Goal: Task Accomplishment & Management: Manage account settings

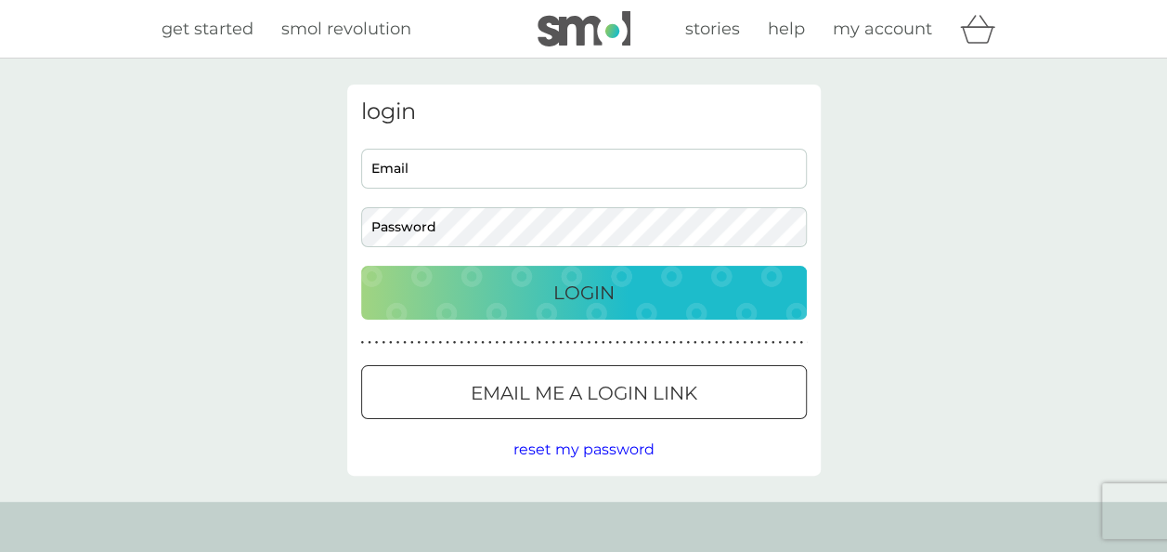
click at [414, 175] on input "Email" at bounding box center [584, 169] width 446 height 40
type input "linsey.falzon@hotmail.com"
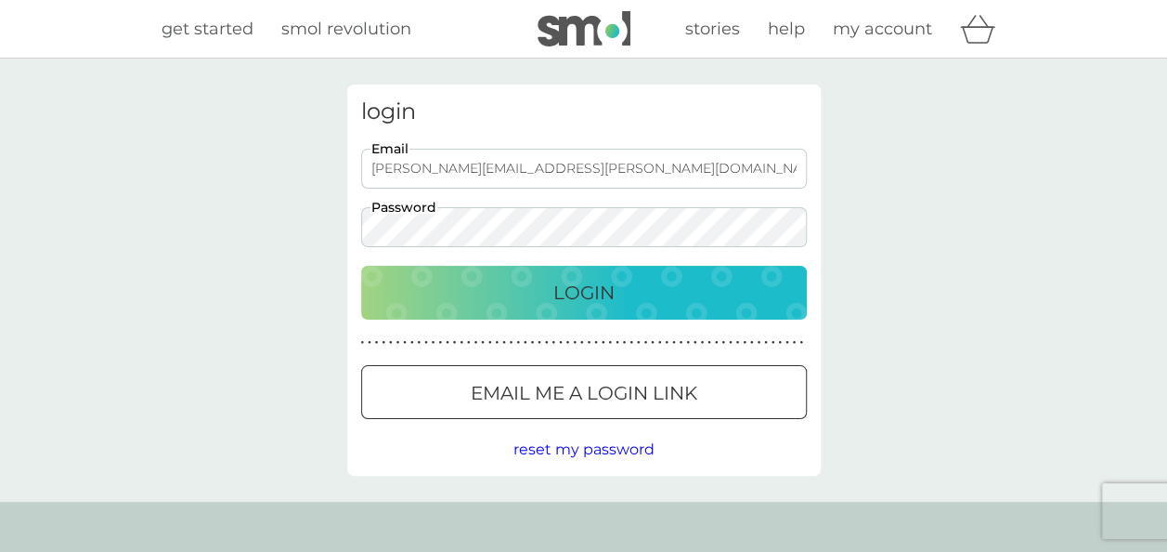
click at [361, 266] on button "Login" at bounding box center [584, 293] width 446 height 54
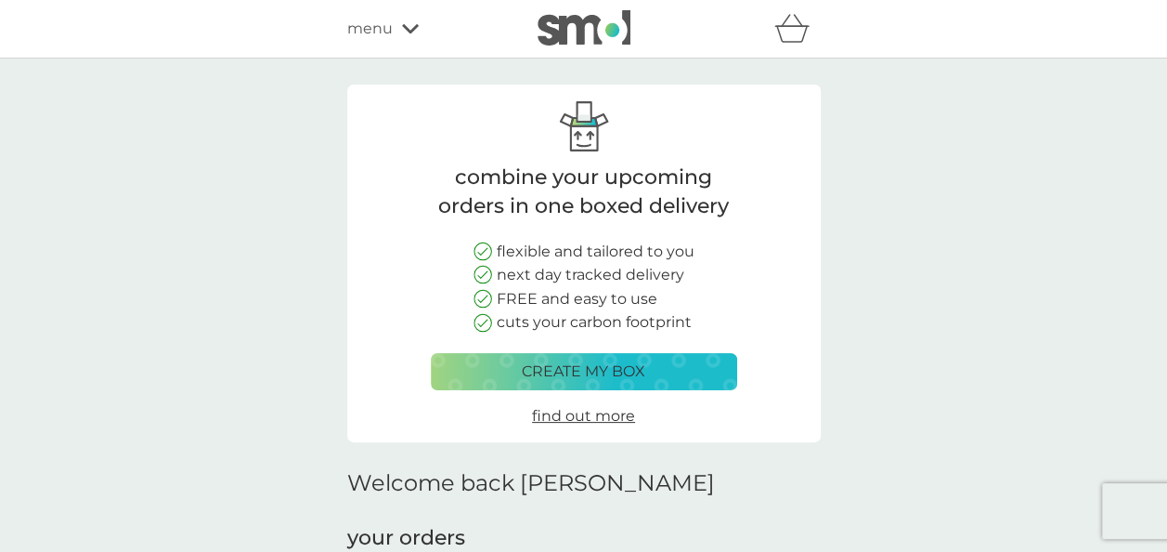
click at [400, 30] on div "menu" at bounding box center [426, 29] width 158 height 24
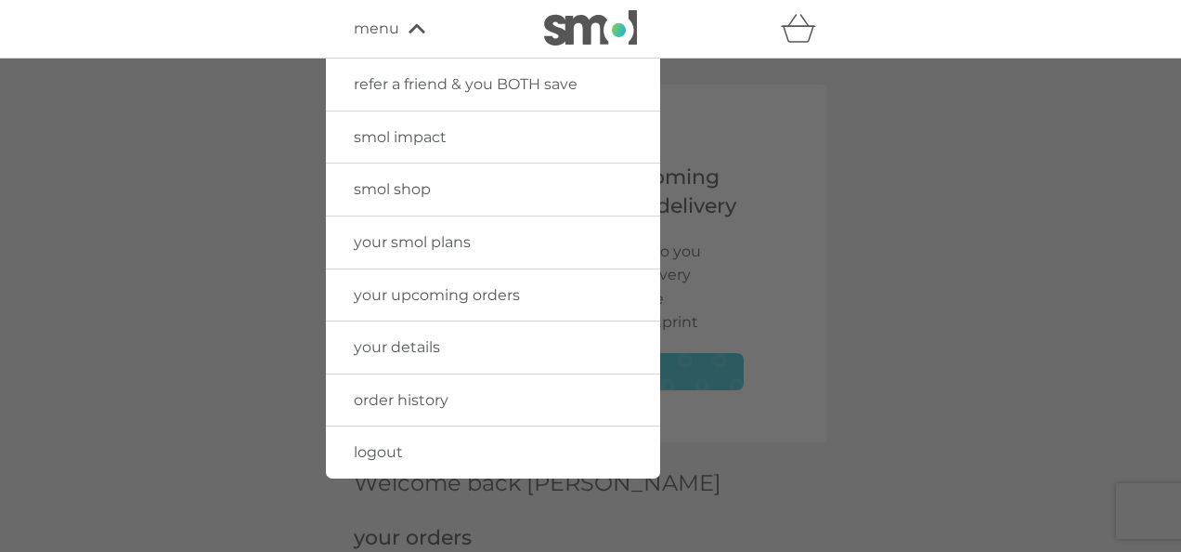
click at [431, 250] on link "your smol plans" at bounding box center [493, 242] width 334 height 52
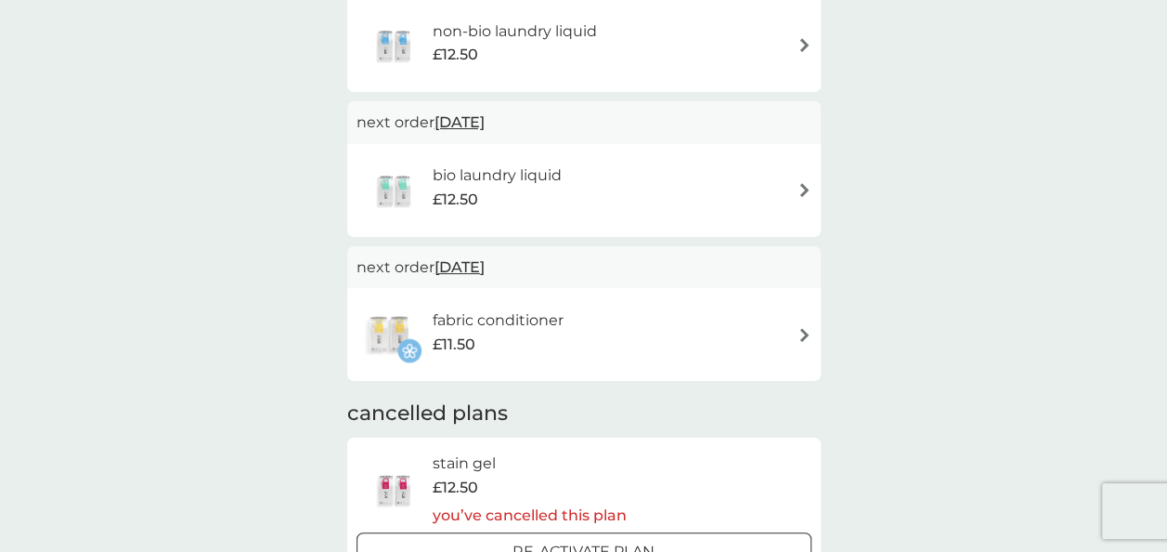
scroll to position [371, 0]
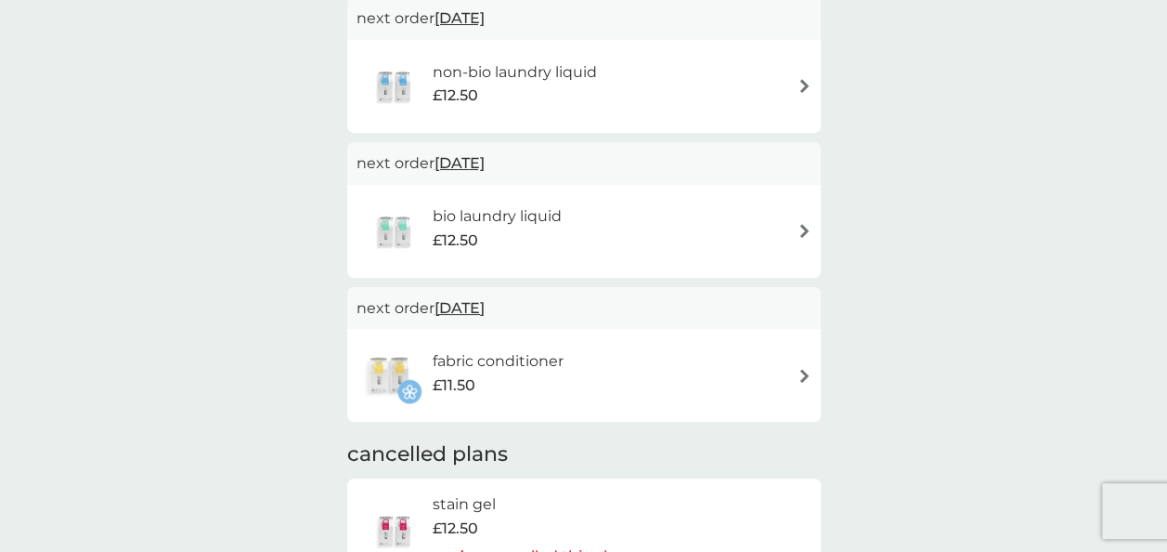
click at [520, 208] on h6 "bio laundry liquid" at bounding box center [497, 216] width 129 height 24
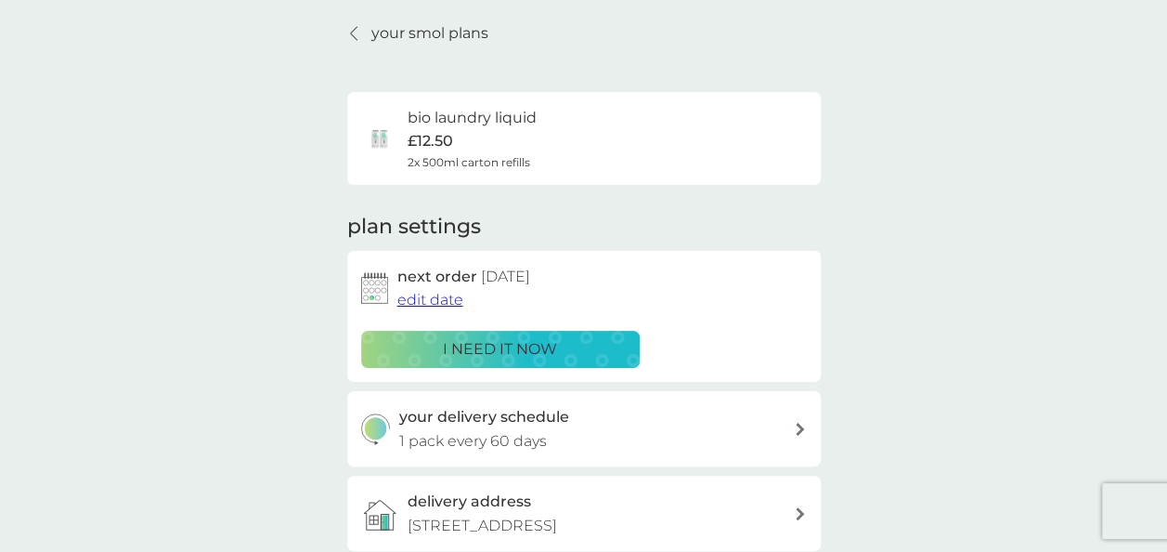
scroll to position [93, 0]
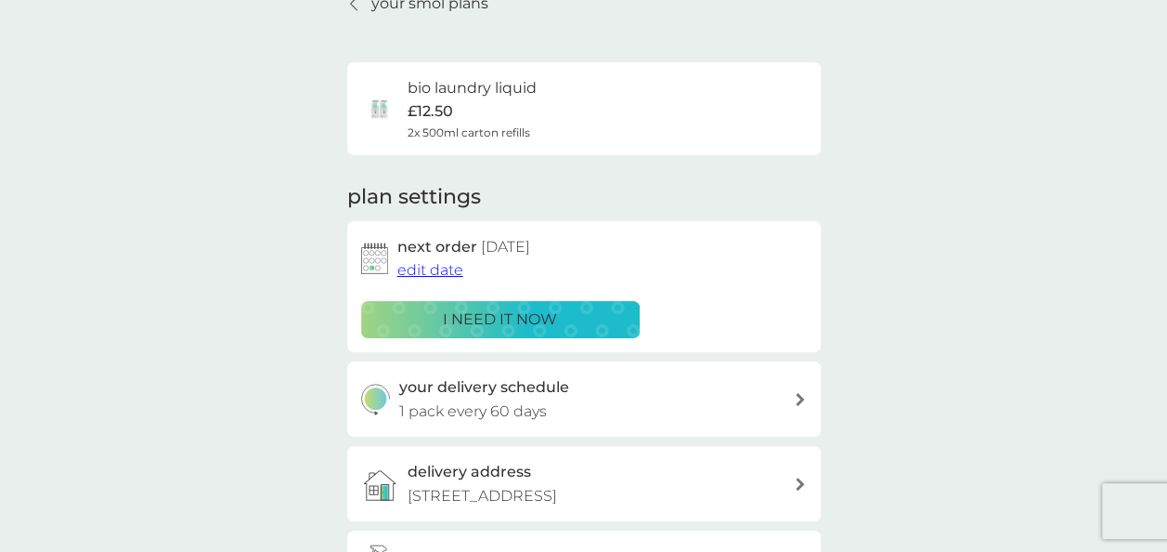
click at [470, 314] on p "i need it now" at bounding box center [500, 319] width 114 height 24
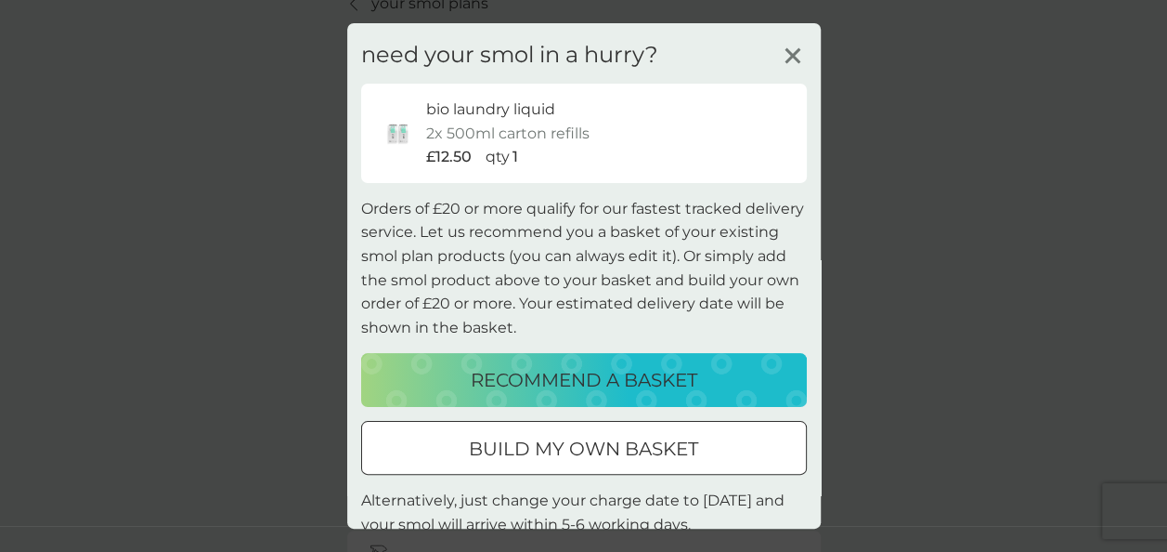
scroll to position [50, 0]
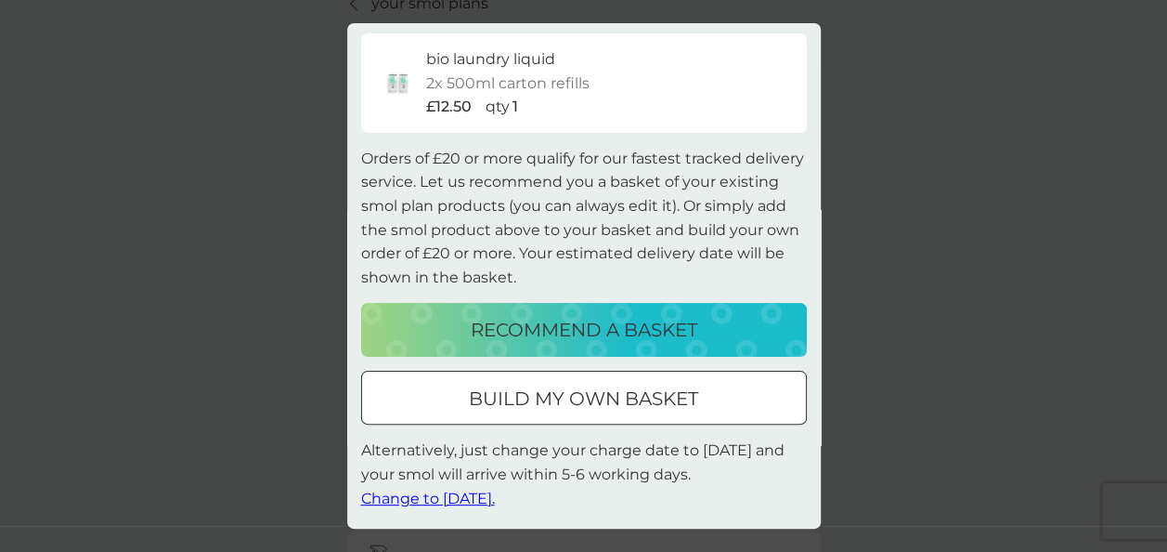
click at [559, 397] on div at bounding box center [584, 399] width 67 height 20
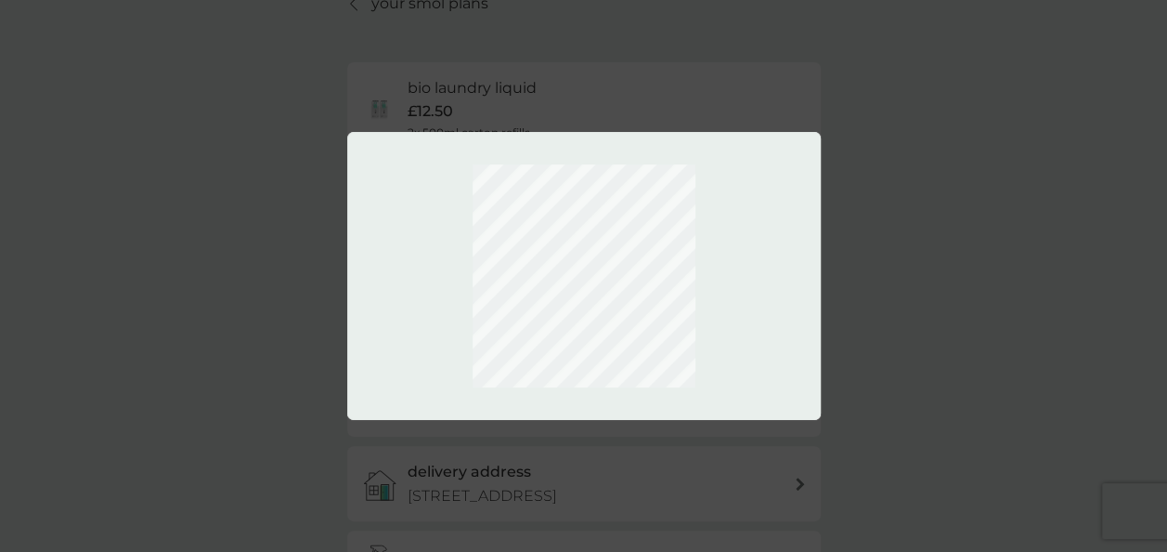
scroll to position [0, 0]
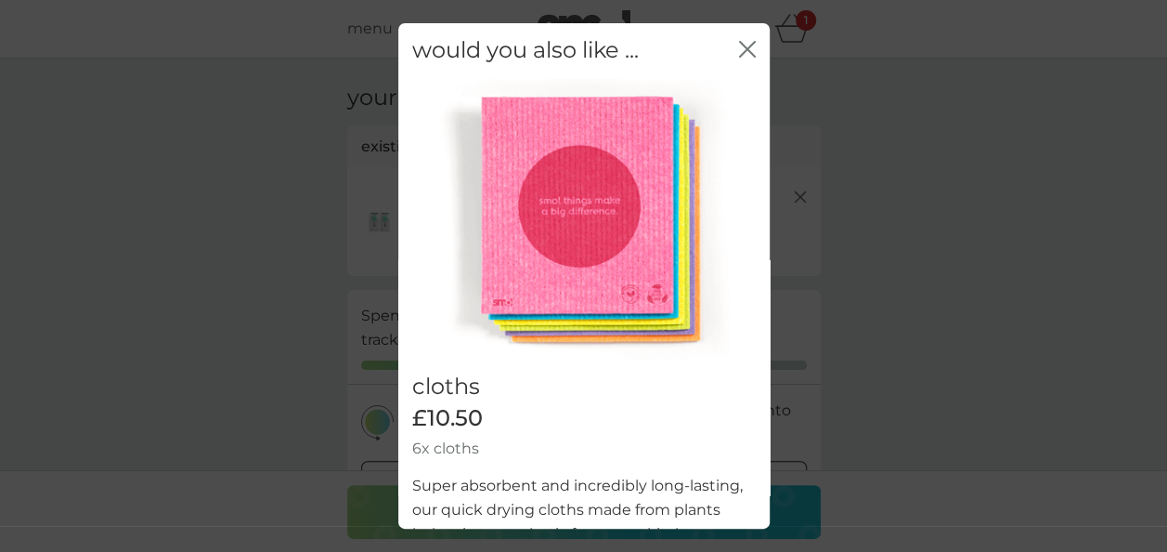
click at [739, 47] on icon "close" at bounding box center [747, 49] width 17 height 17
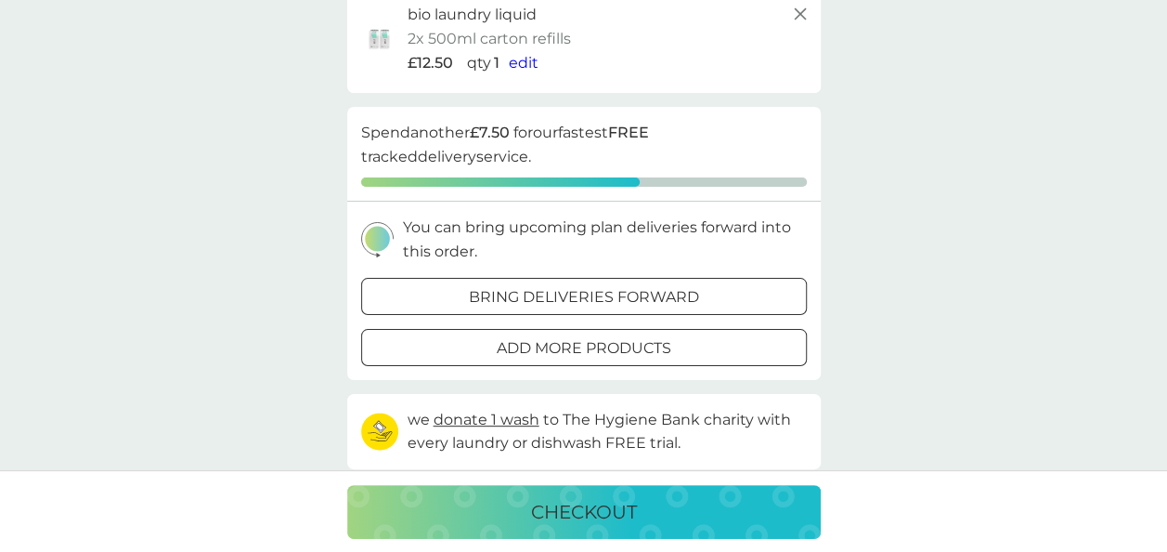
scroll to position [186, 0]
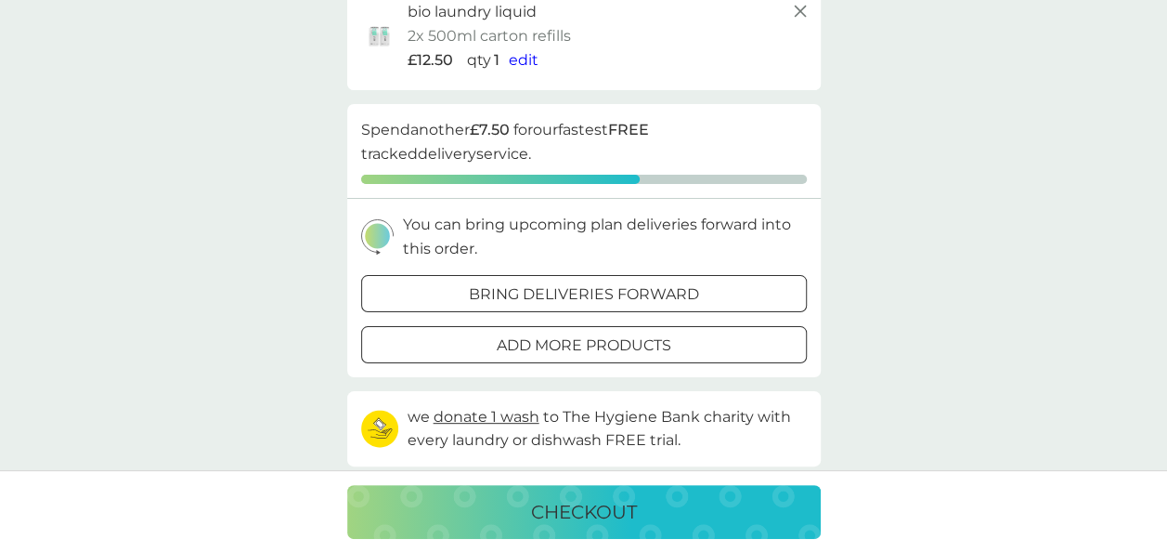
click at [655, 345] on p "add more products" at bounding box center [584, 345] width 175 height 24
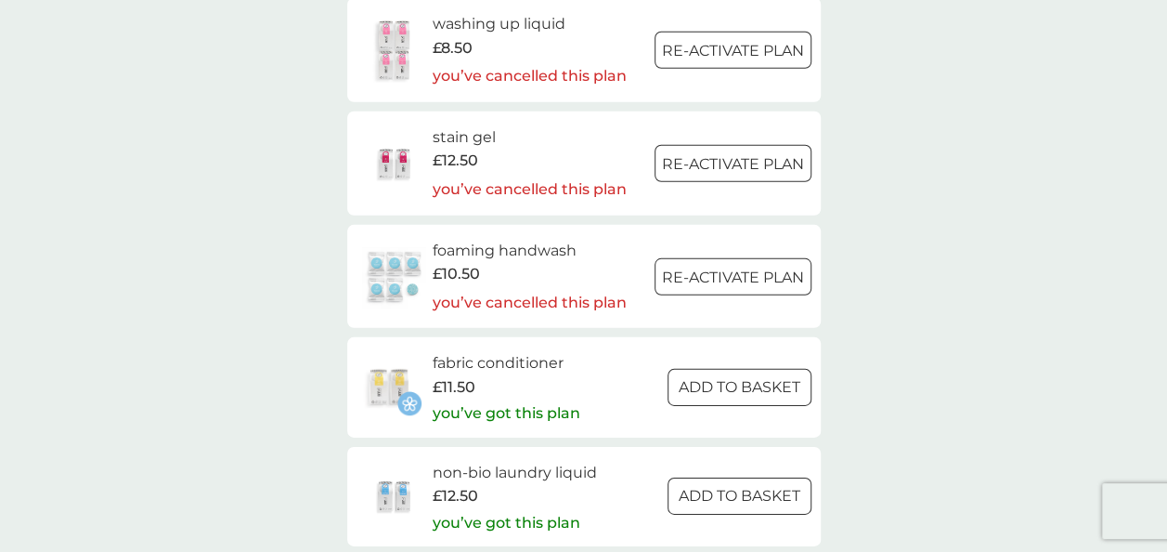
scroll to position [2786, 0]
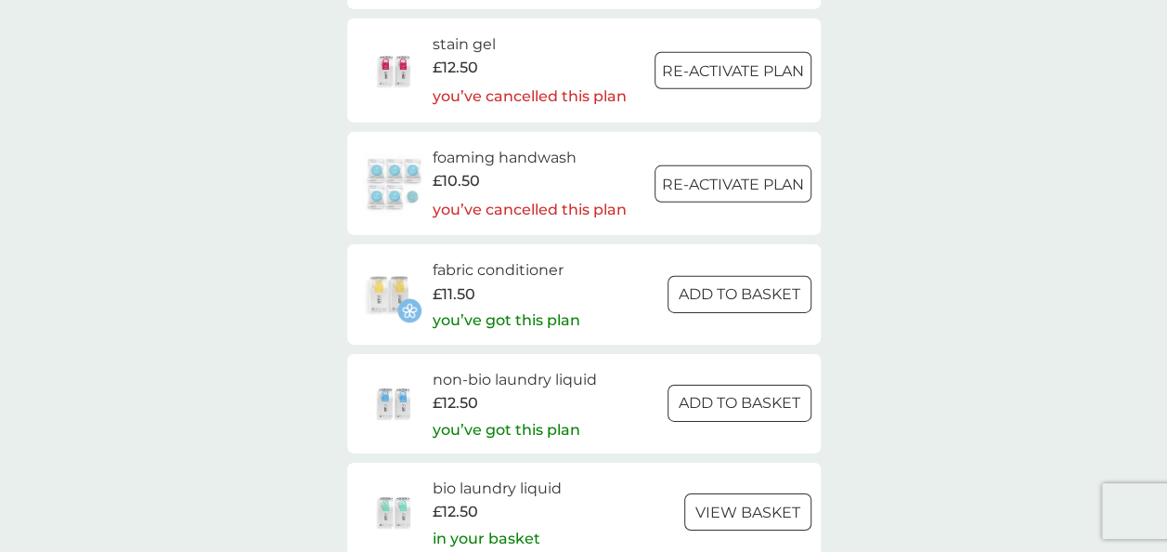
click at [709, 290] on div at bounding box center [716, 293] width 14 height 14
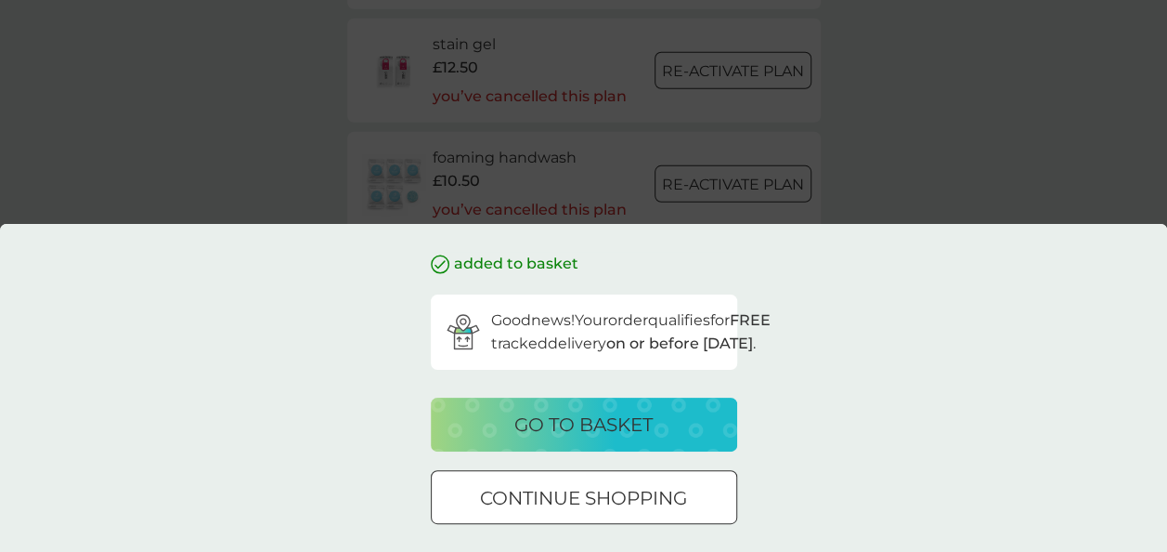
click at [660, 506] on p "continue shopping" at bounding box center [583, 498] width 207 height 30
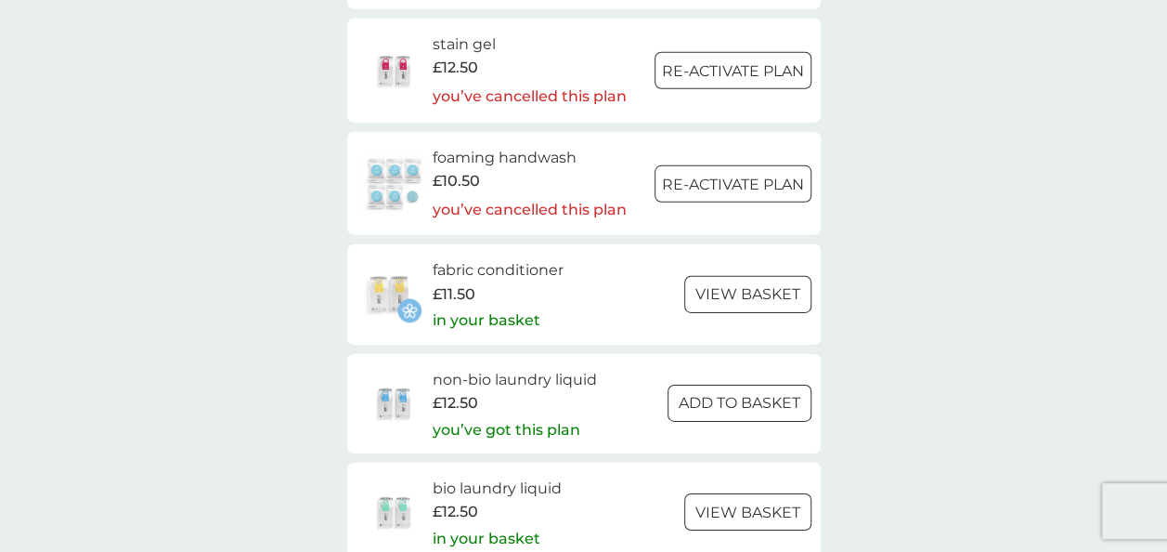
click at [712, 400] on div at bounding box center [716, 402] width 10 height 10
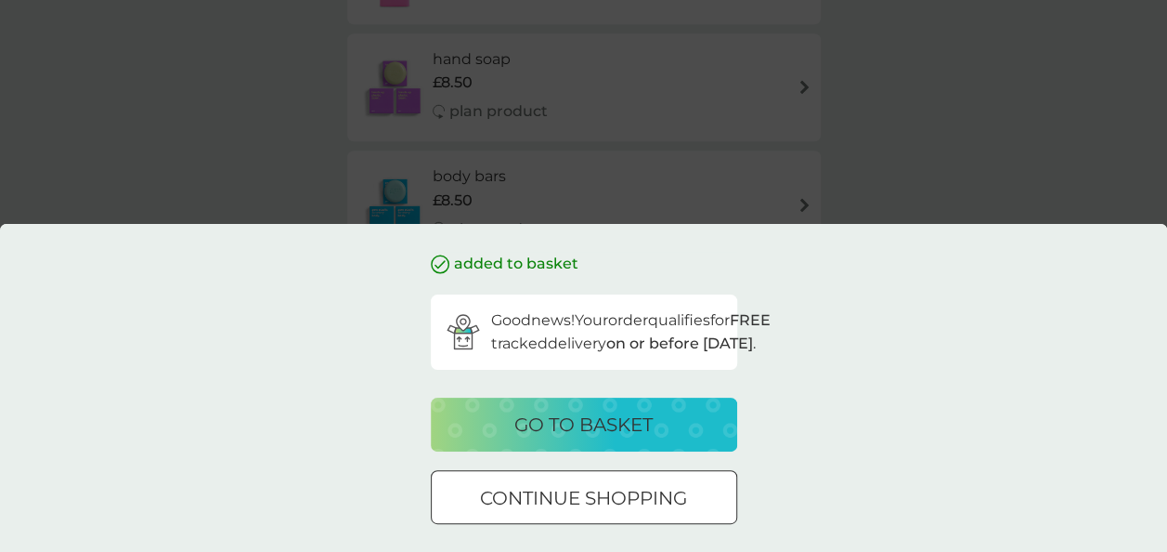
scroll to position [464, 0]
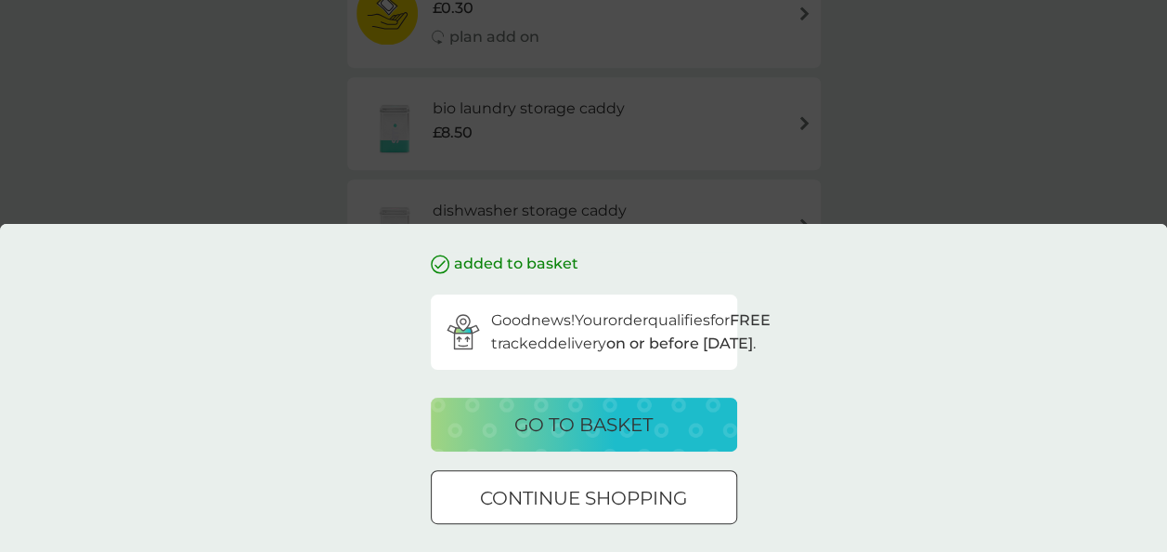
click at [573, 495] on div at bounding box center [584, 498] width 67 height 20
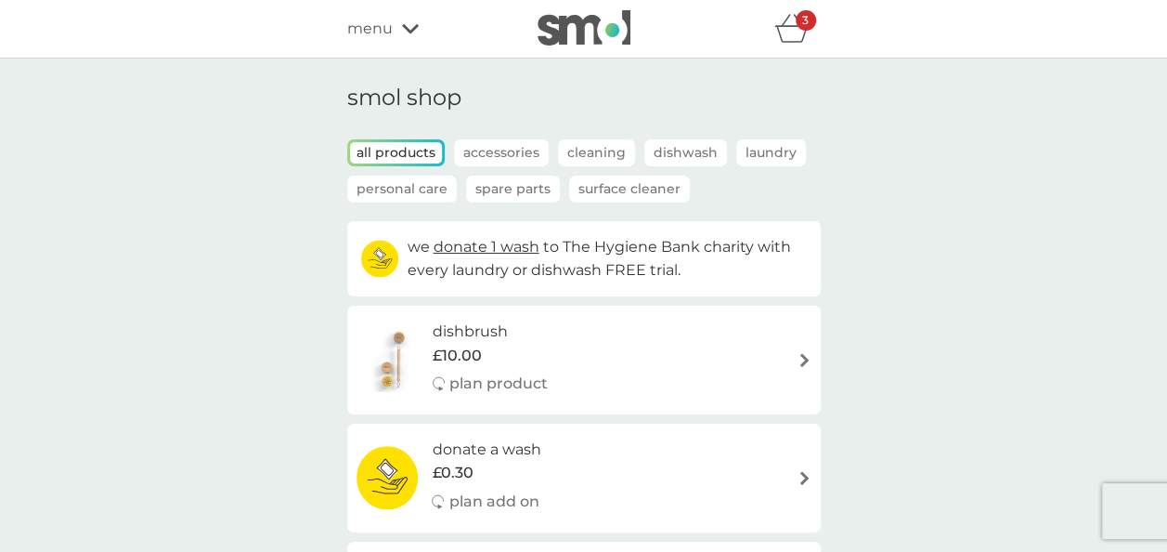
scroll to position [0, 0]
click at [789, 20] on icon "basket" at bounding box center [791, 28] width 35 height 29
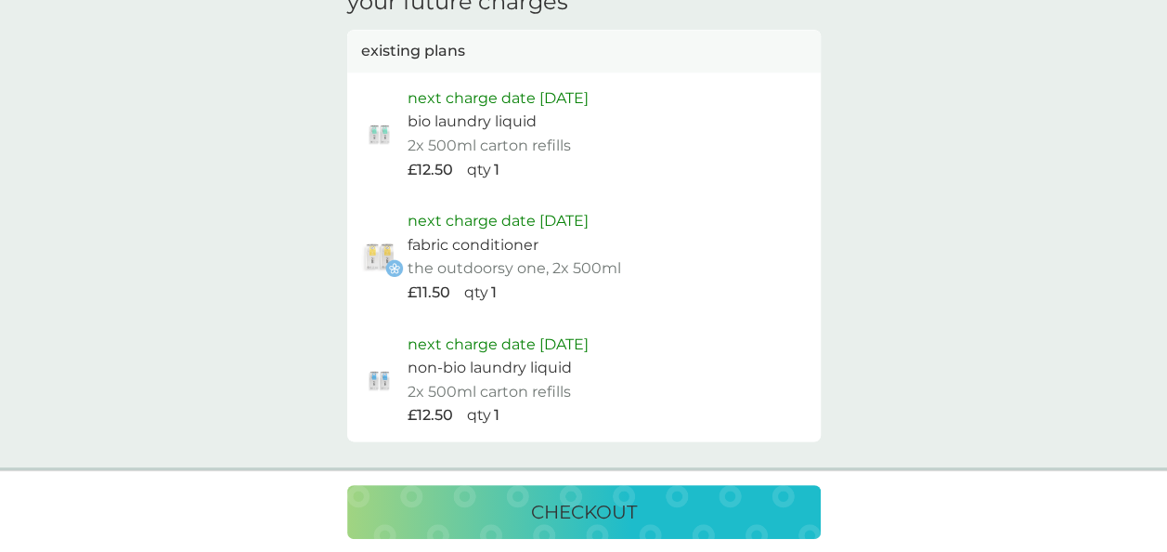
scroll to position [1021, 0]
click at [600, 501] on p "checkout" at bounding box center [584, 512] width 106 height 30
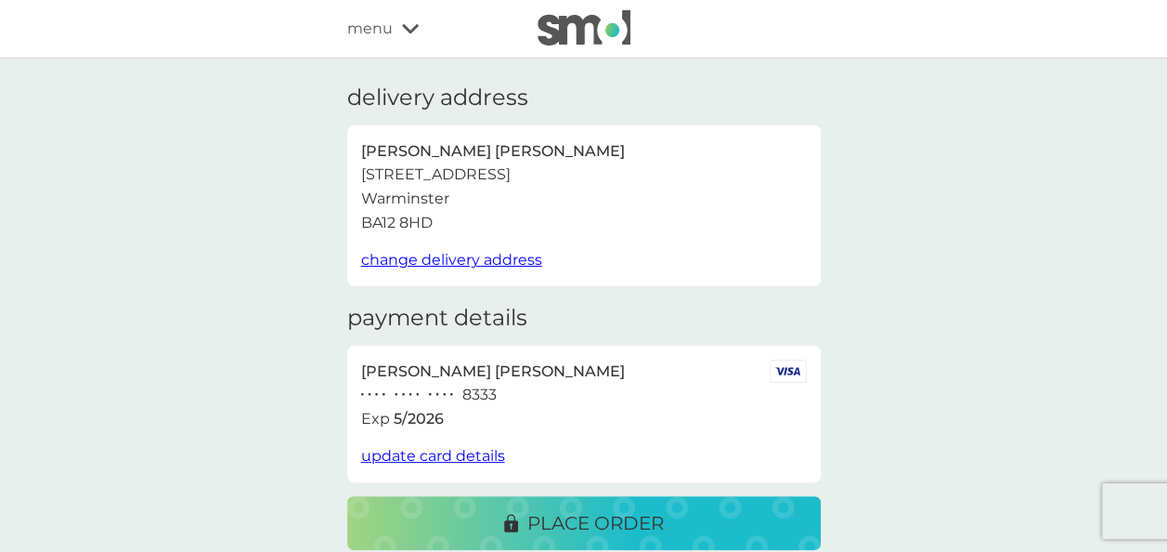
click at [609, 517] on p "place order" at bounding box center [595, 523] width 137 height 30
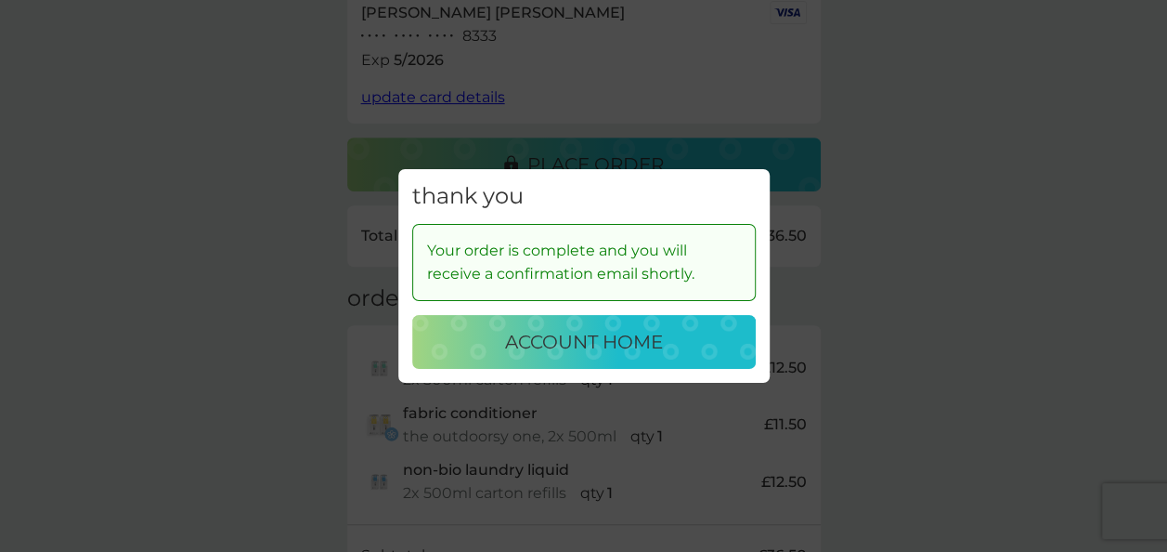
scroll to position [371, 0]
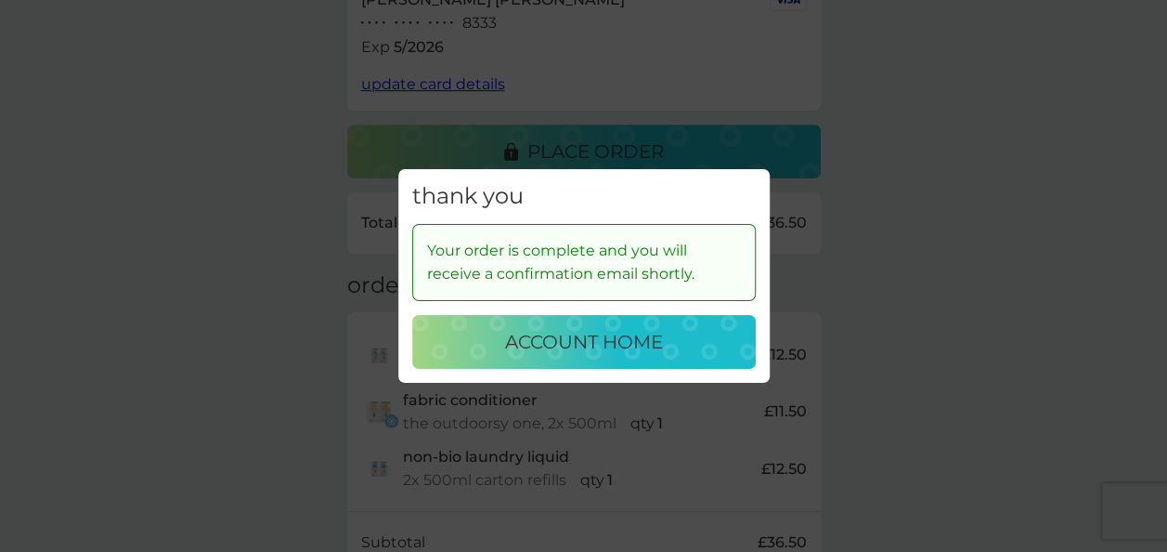
click at [630, 358] on button "account home" at bounding box center [584, 342] width 344 height 54
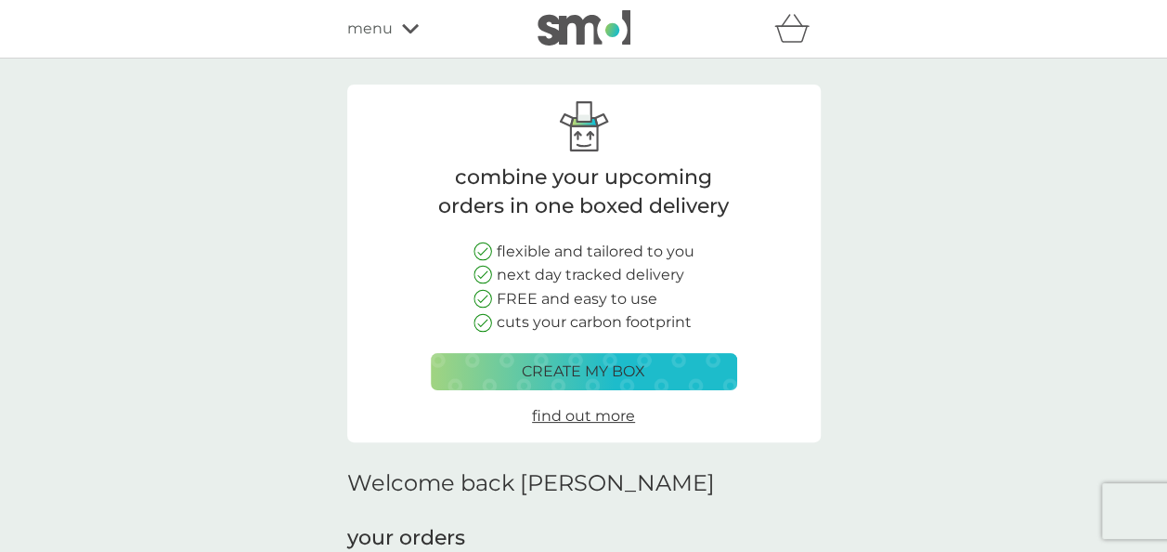
click at [386, 25] on span "menu" at bounding box center [370, 29] width 46 height 24
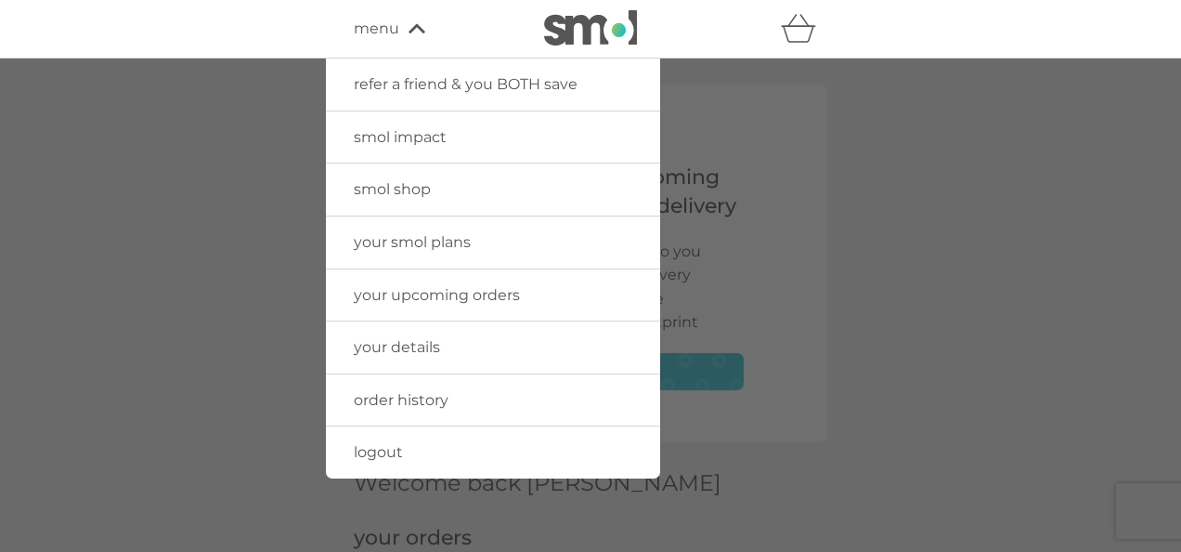
click at [441, 84] on span "refer a friend & you BOTH save" at bounding box center [466, 84] width 224 height 18
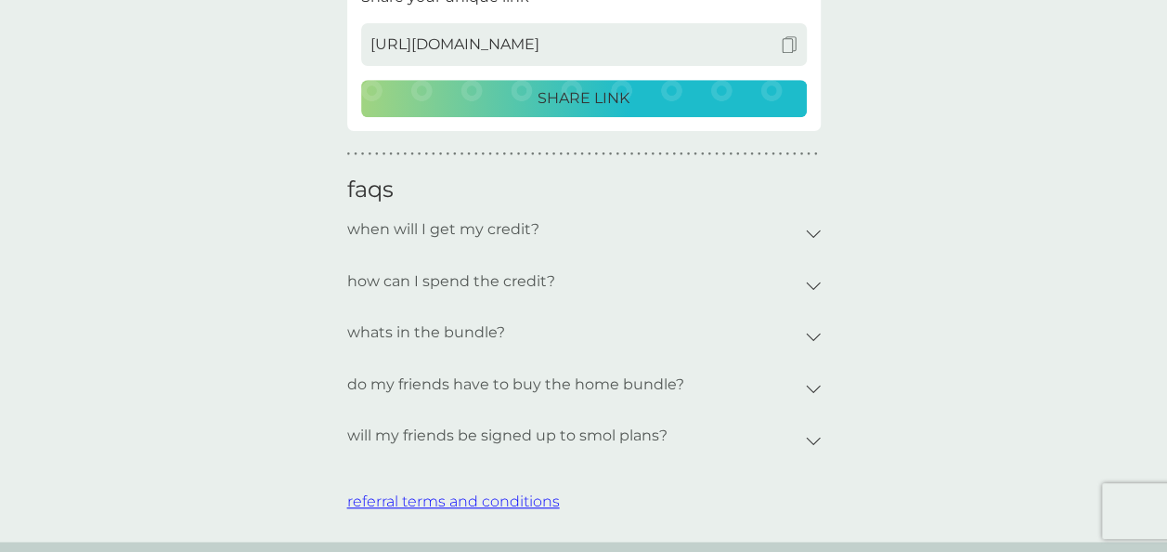
scroll to position [650, 0]
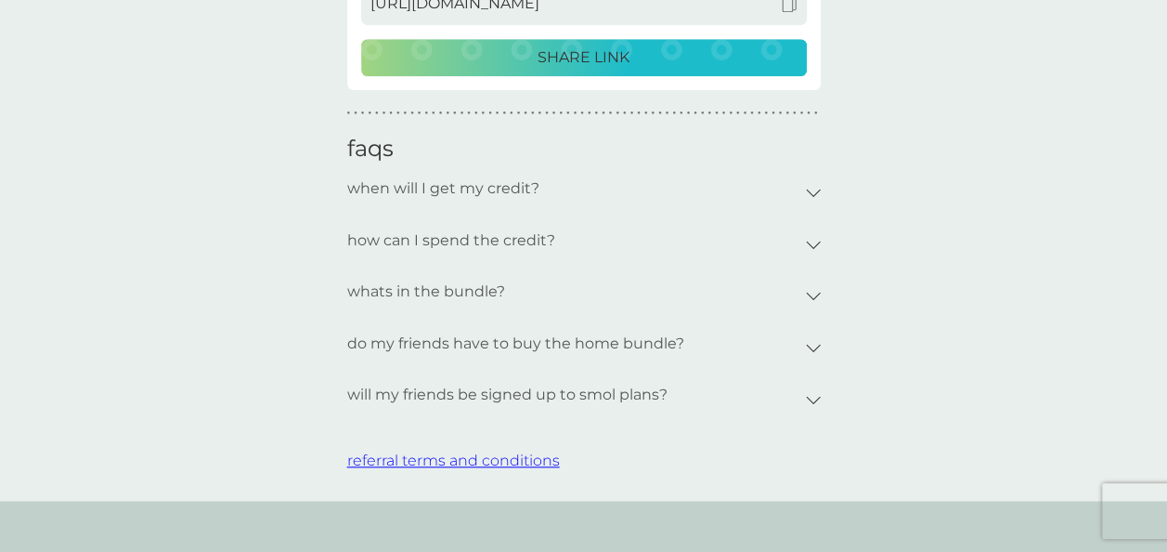
click at [736, 342] on div "do my friends have to buy the home bundle?" at bounding box center [576, 343] width 459 height 43
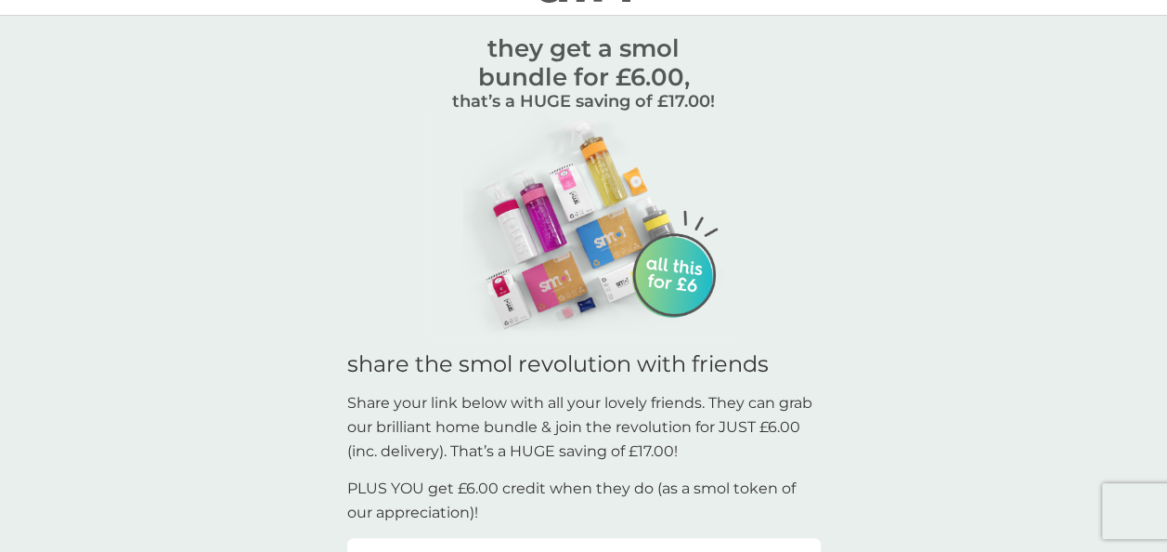
scroll to position [0, 0]
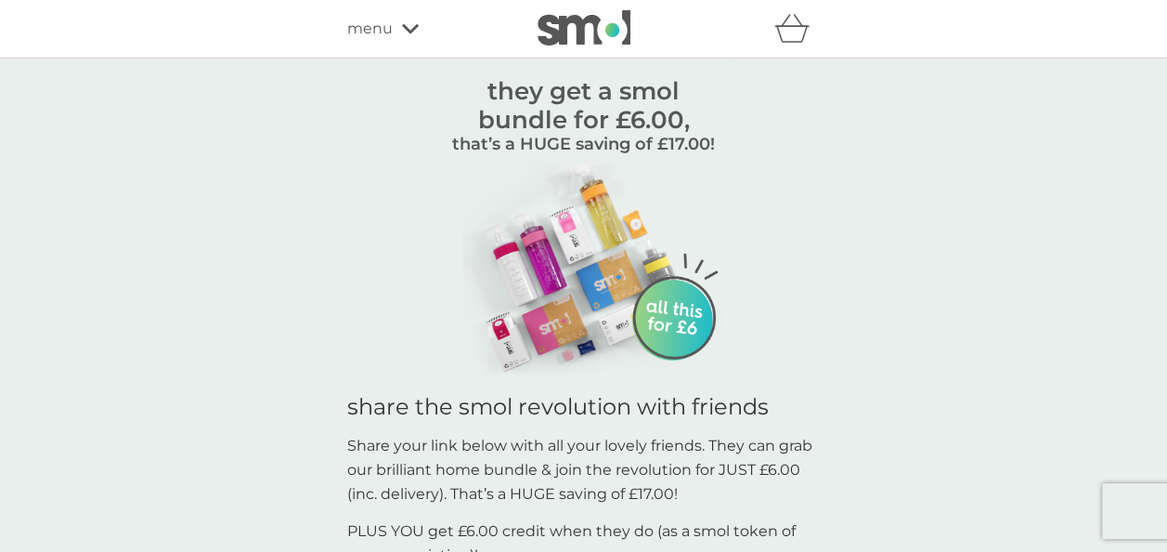
click at [407, 20] on div "menu" at bounding box center [426, 29] width 158 height 24
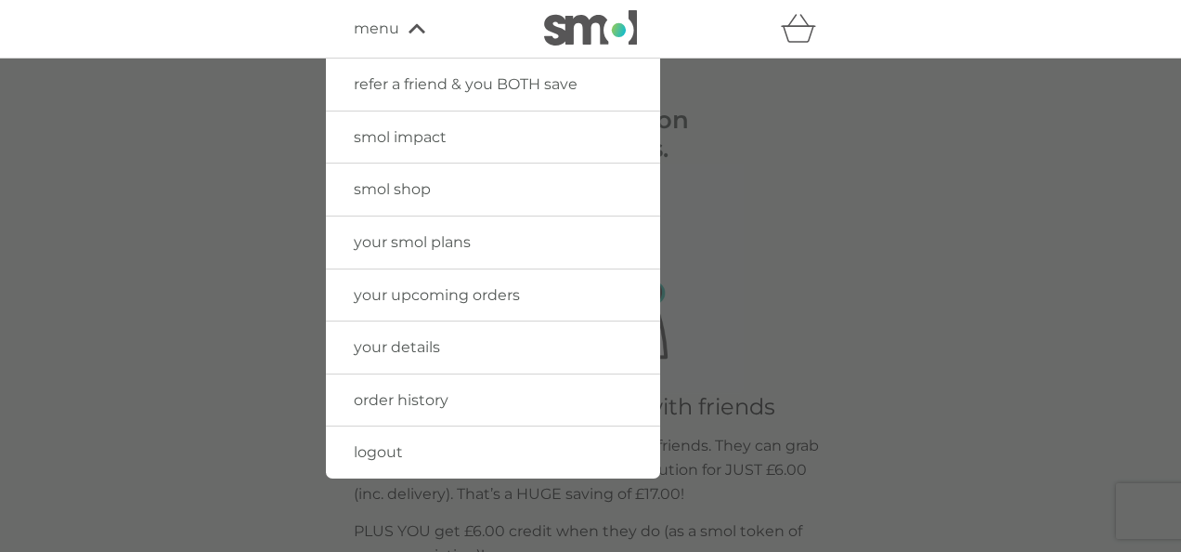
click at [449, 295] on span "your upcoming orders" at bounding box center [437, 295] width 166 height 18
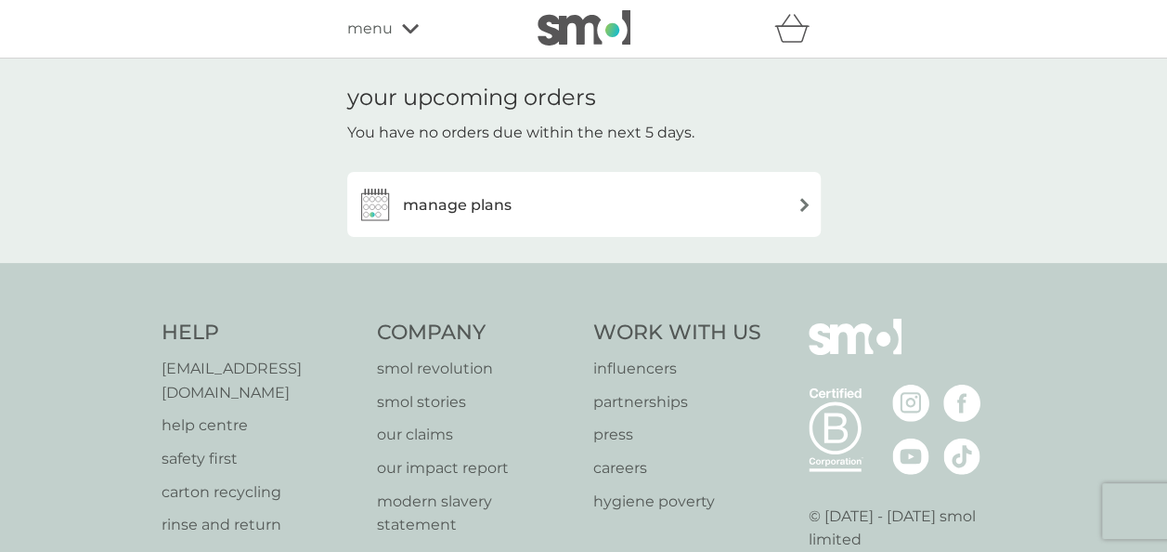
click at [784, 189] on div "manage plans" at bounding box center [584, 204] width 455 height 37
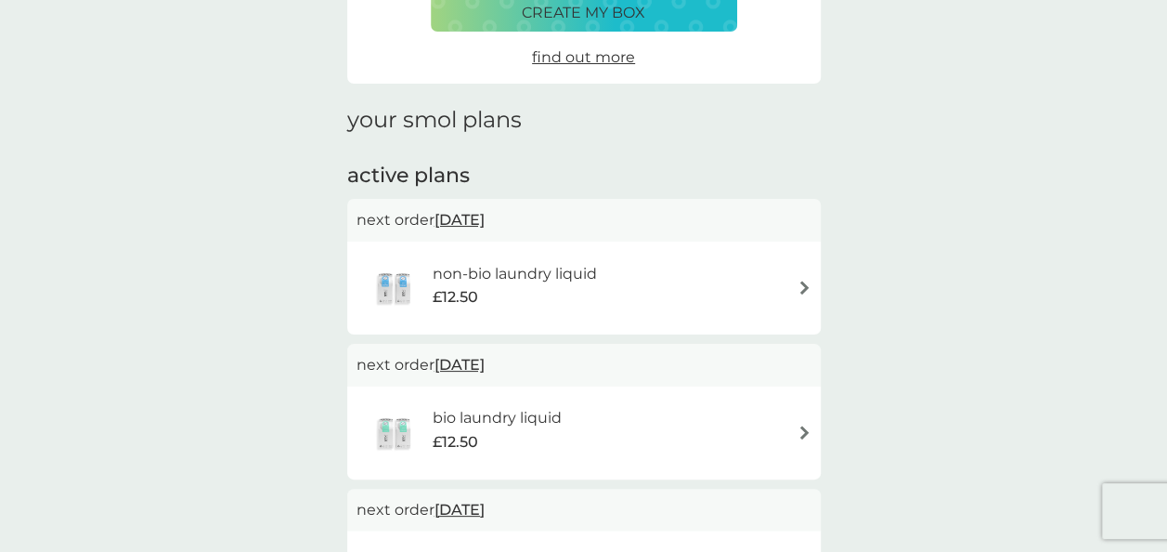
scroll to position [186, 0]
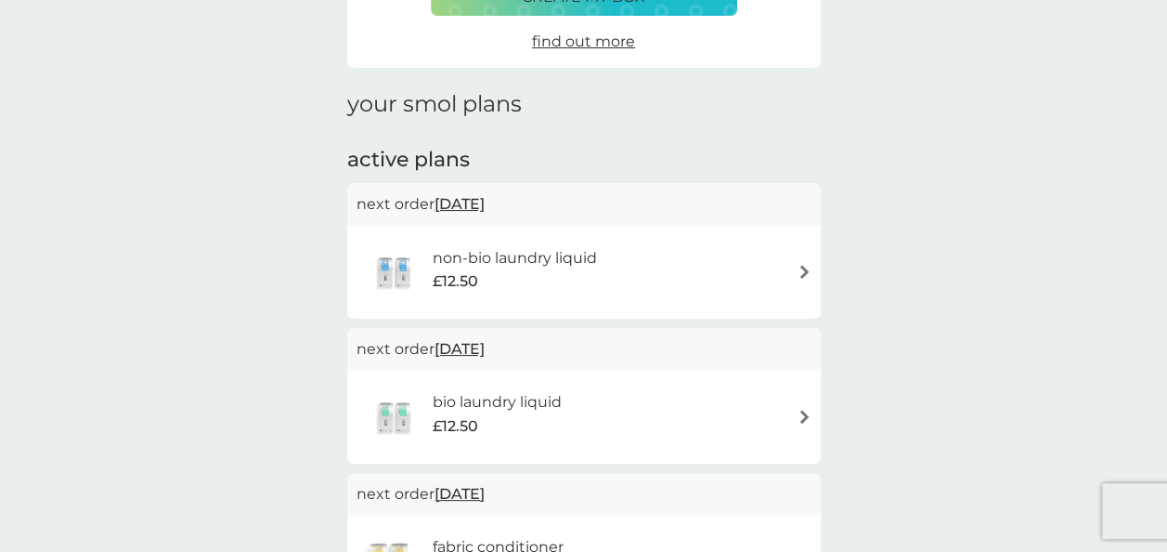
click at [784, 261] on div "non-bio laundry liquid £12.50" at bounding box center [584, 272] width 455 height 65
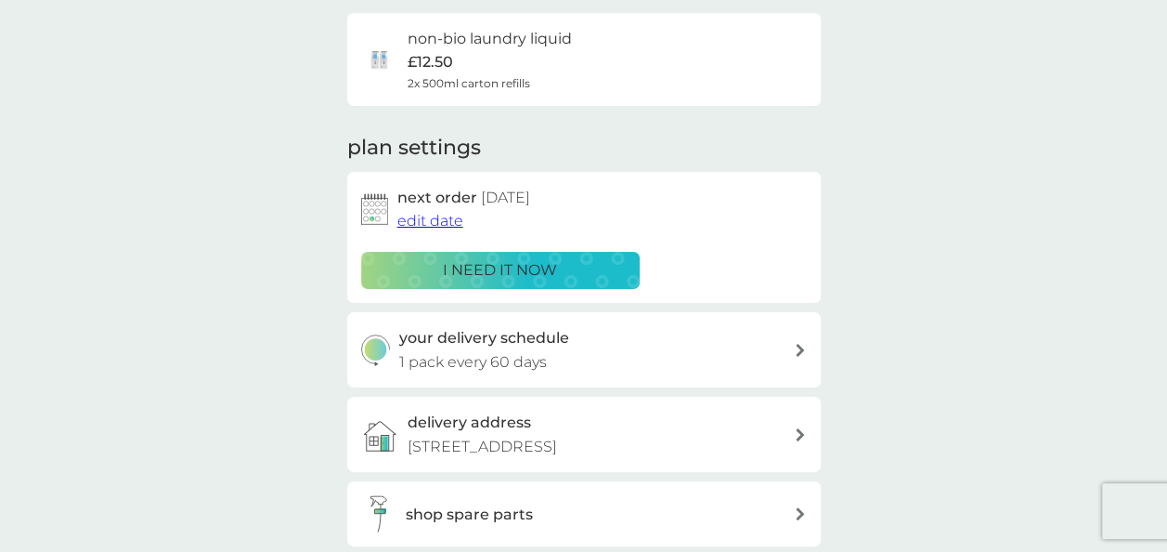
scroll to position [186, 0]
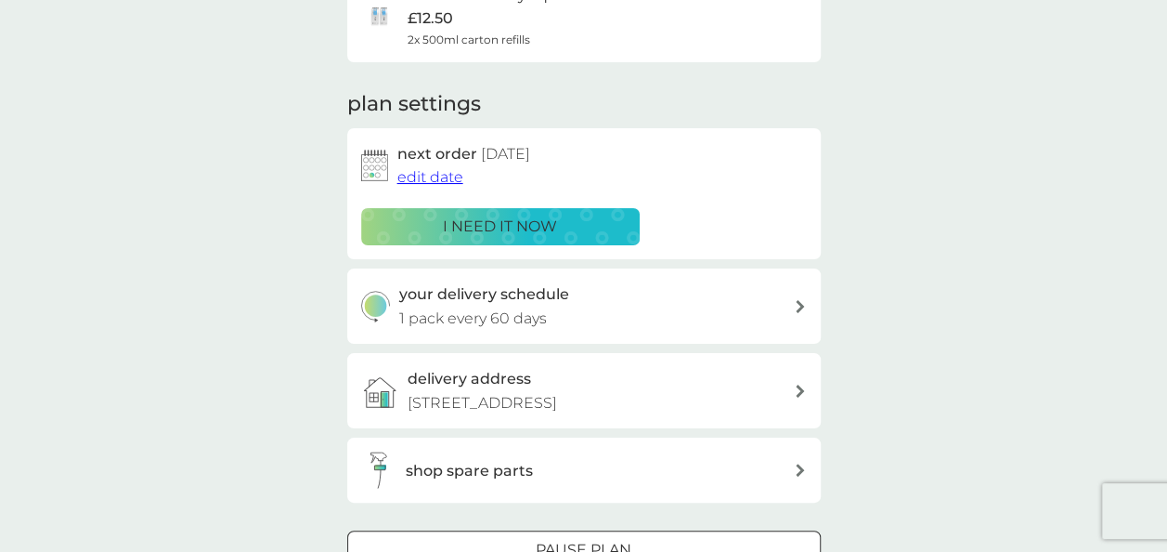
click at [435, 173] on span "edit date" at bounding box center [430, 177] width 66 height 18
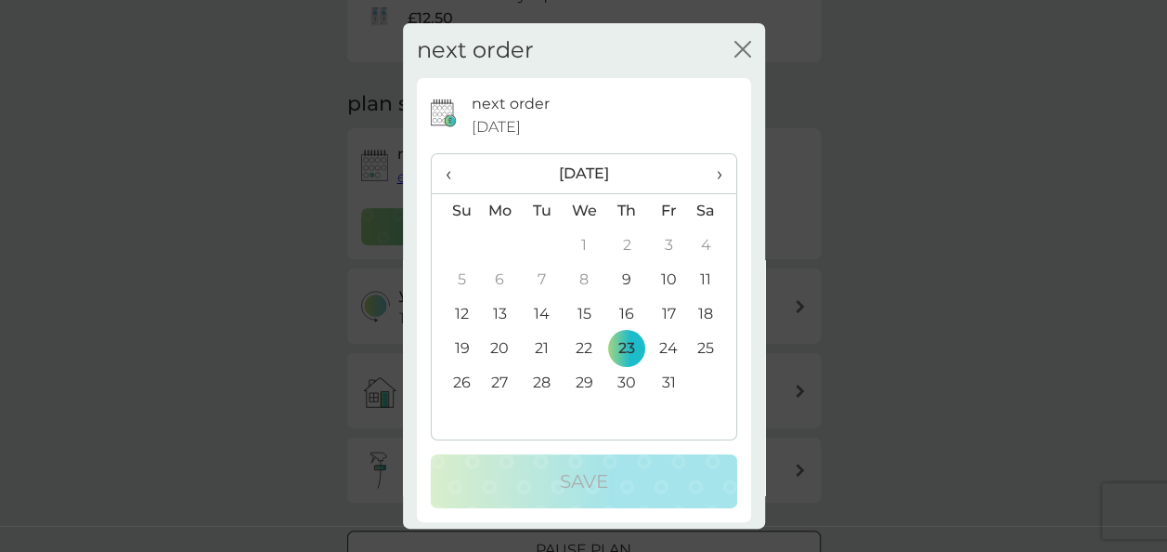
click at [458, 377] on td "26" at bounding box center [455, 383] width 47 height 34
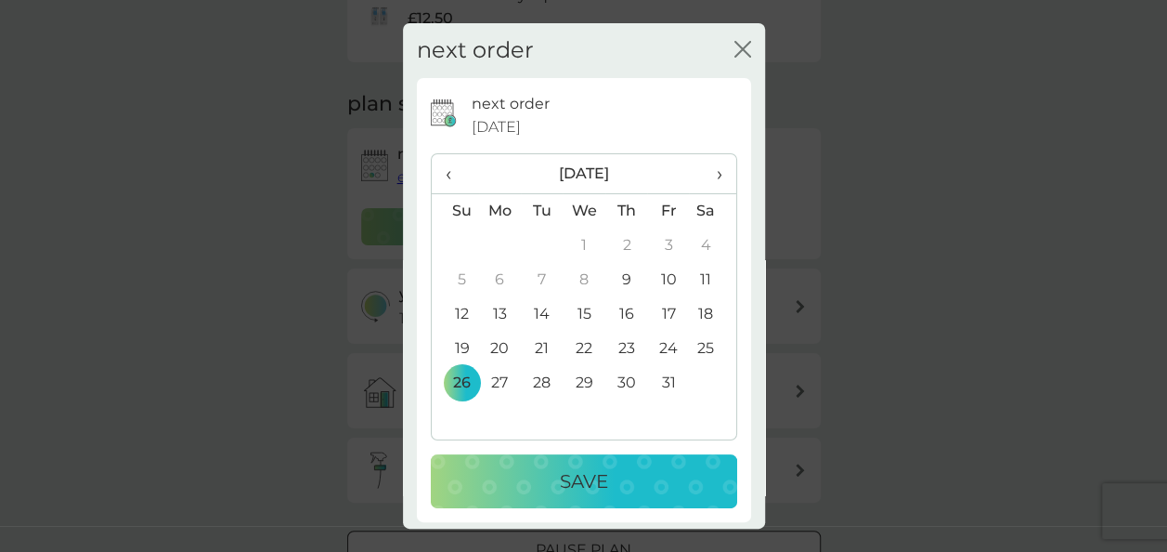
drag, startPoint x: 583, startPoint y: 476, endPoint x: 579, endPoint y: 466, distance: 11.2
click at [583, 476] on p "Save" at bounding box center [584, 481] width 48 height 30
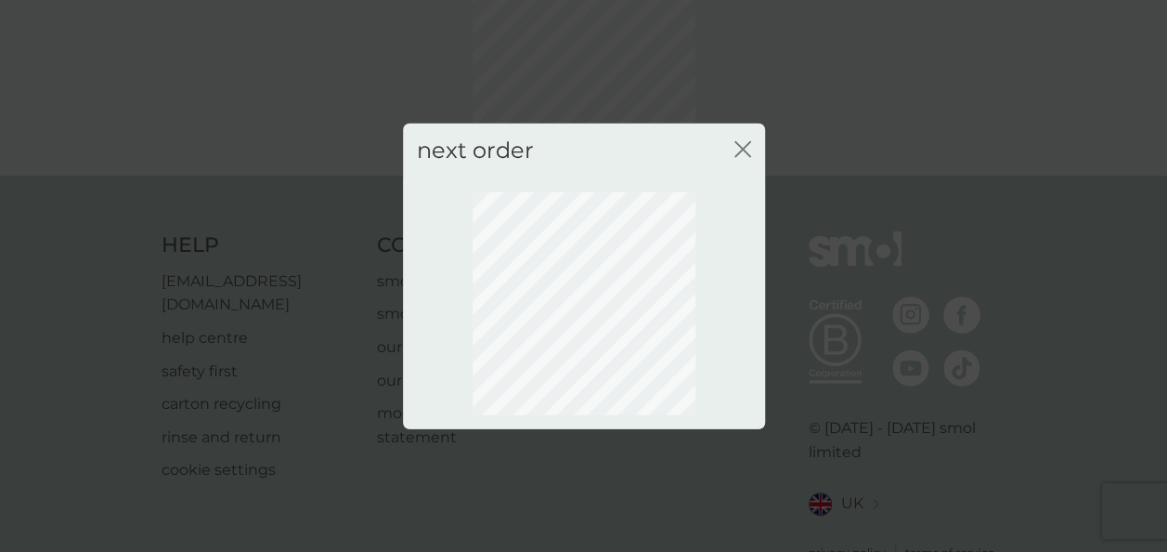
click at [739, 150] on icon "close" at bounding box center [738, 149] width 7 height 15
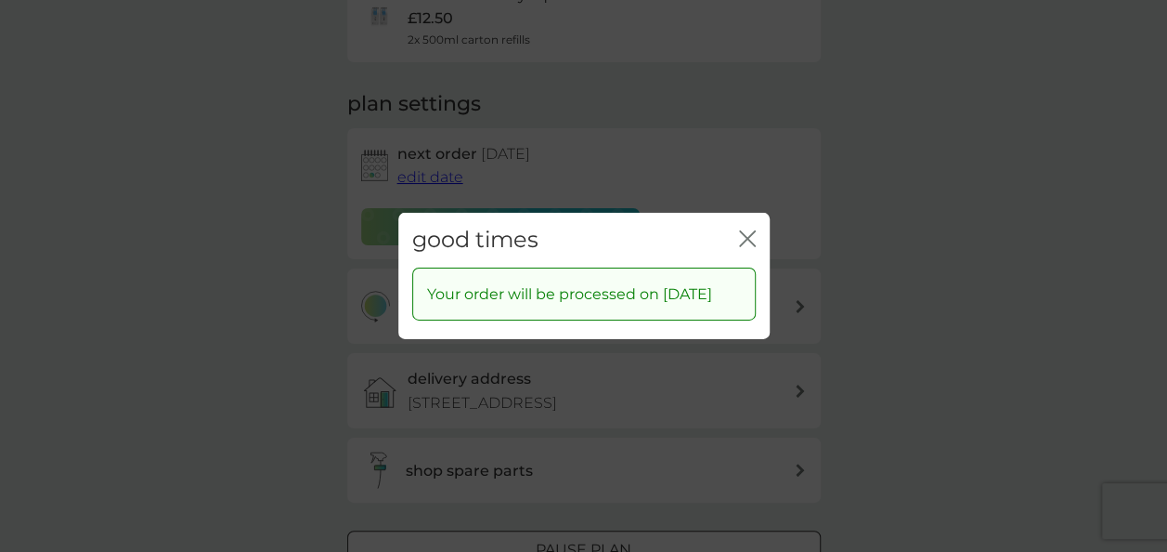
click at [746, 231] on icon "close" at bounding box center [743, 238] width 7 height 15
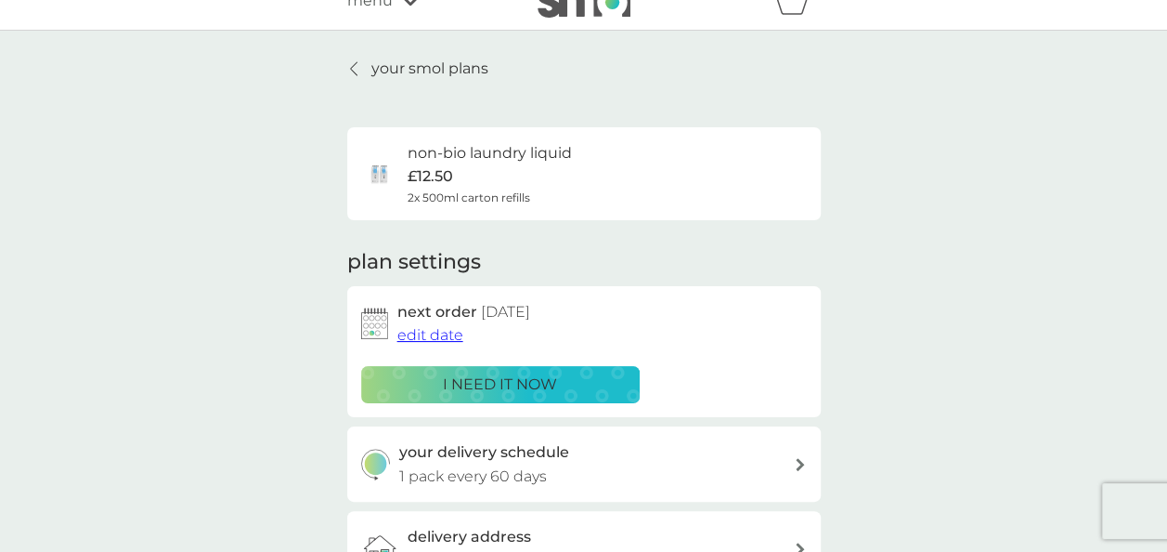
scroll to position [0, 0]
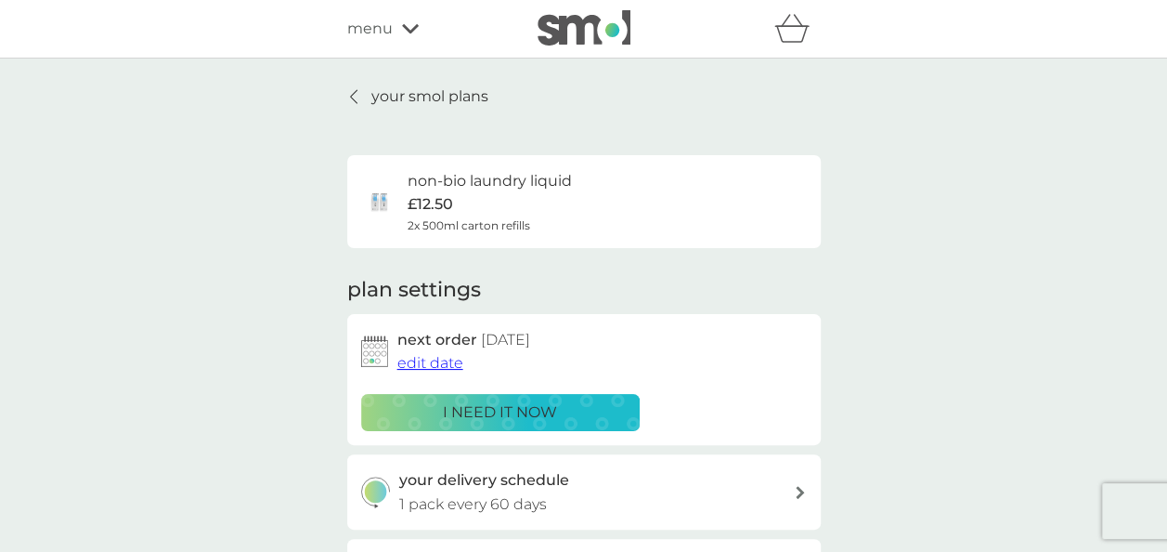
click at [375, 91] on p "your smol plans" at bounding box center [429, 97] width 117 height 24
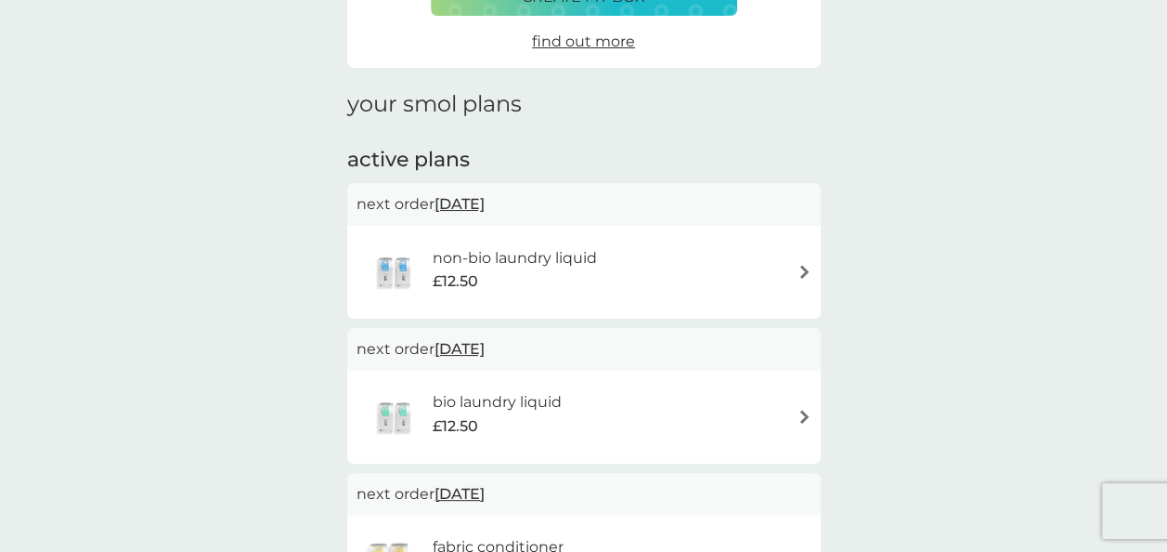
scroll to position [279, 0]
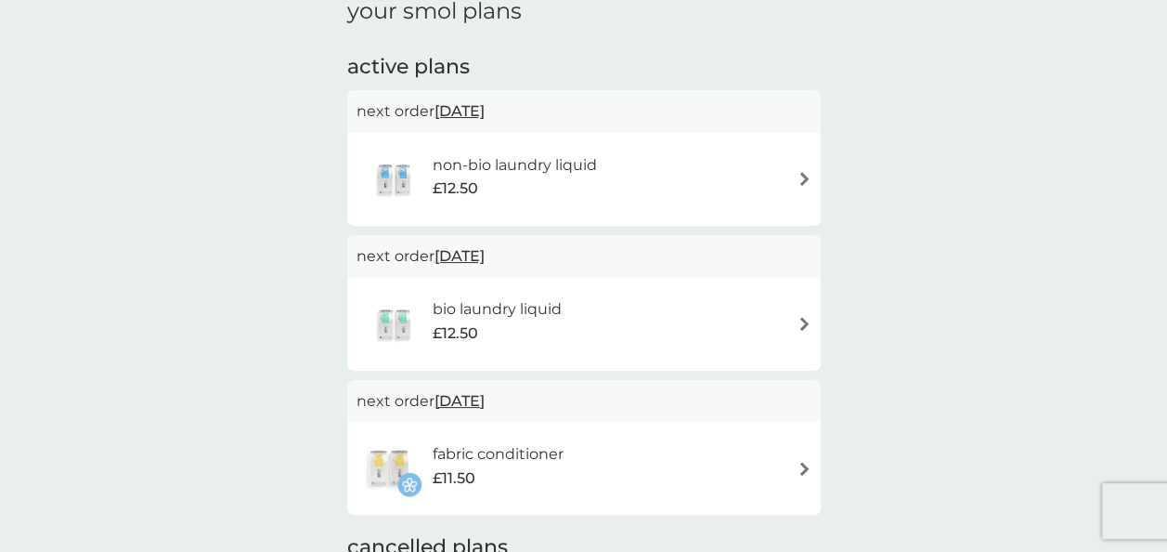
click at [789, 319] on div "bio laundry liquid £12.50" at bounding box center [584, 324] width 455 height 65
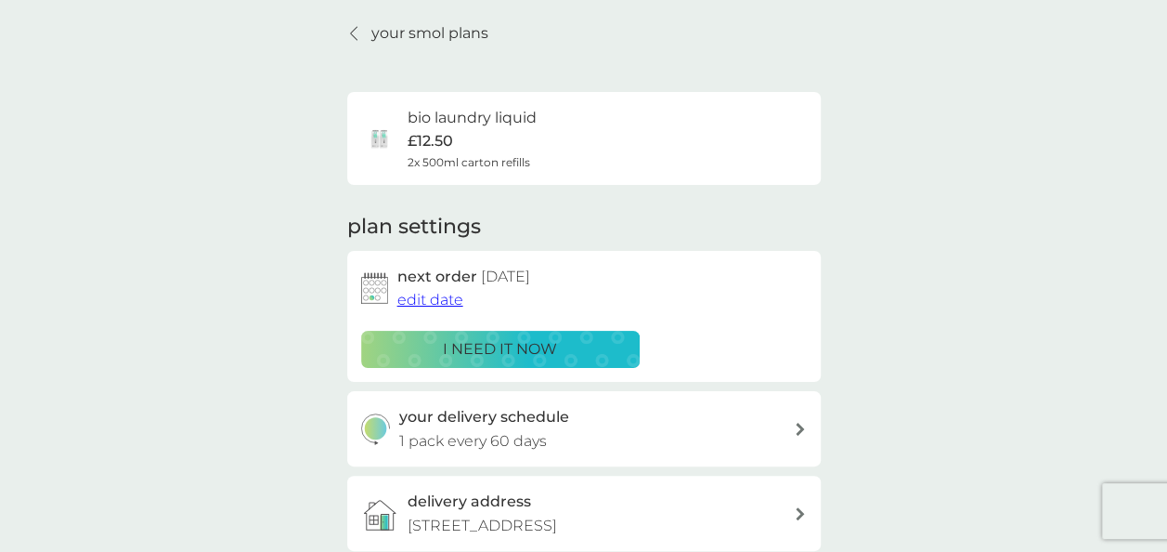
scroll to position [93, 0]
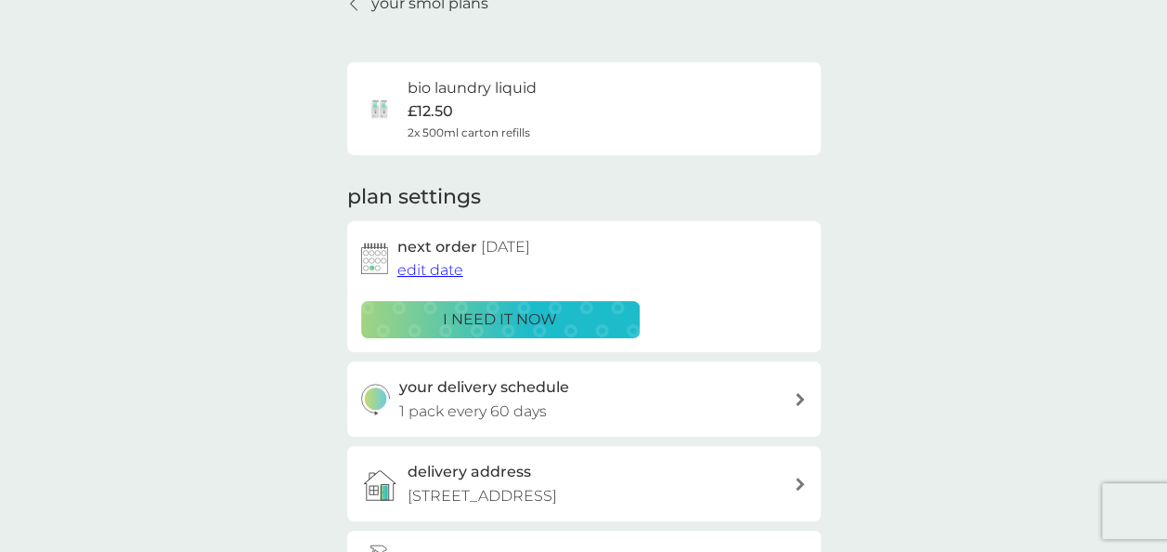
click at [451, 275] on span "edit date" at bounding box center [430, 270] width 66 height 18
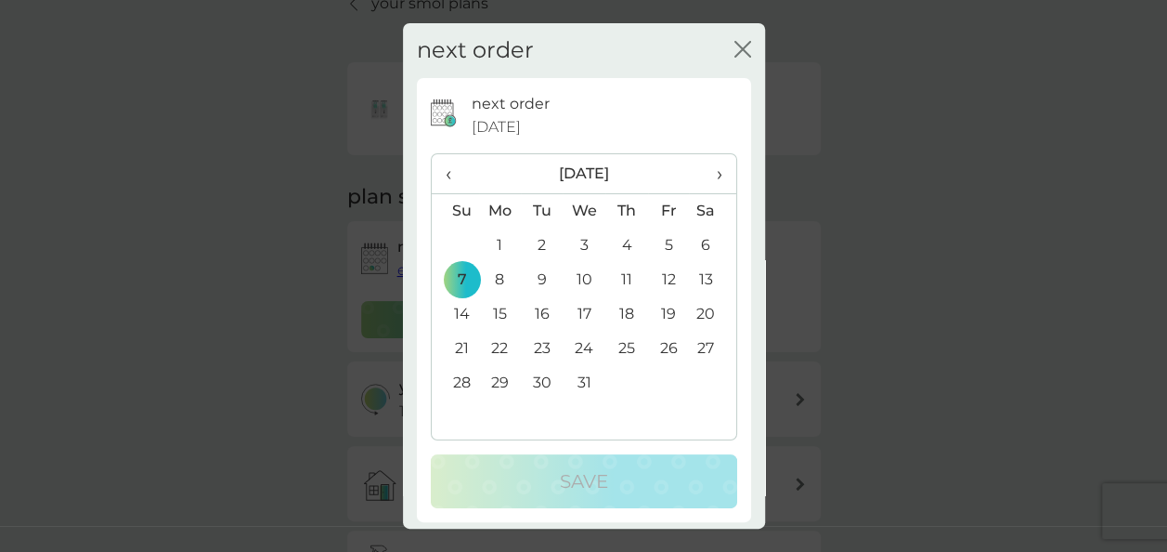
click at [466, 279] on td "7" at bounding box center [455, 280] width 47 height 34
click at [451, 171] on span "‹" at bounding box center [456, 173] width 20 height 39
drag, startPoint x: 535, startPoint y: 381, endPoint x: 548, endPoint y: 401, distance: 24.2
click at [535, 380] on td "25" at bounding box center [542, 383] width 42 height 34
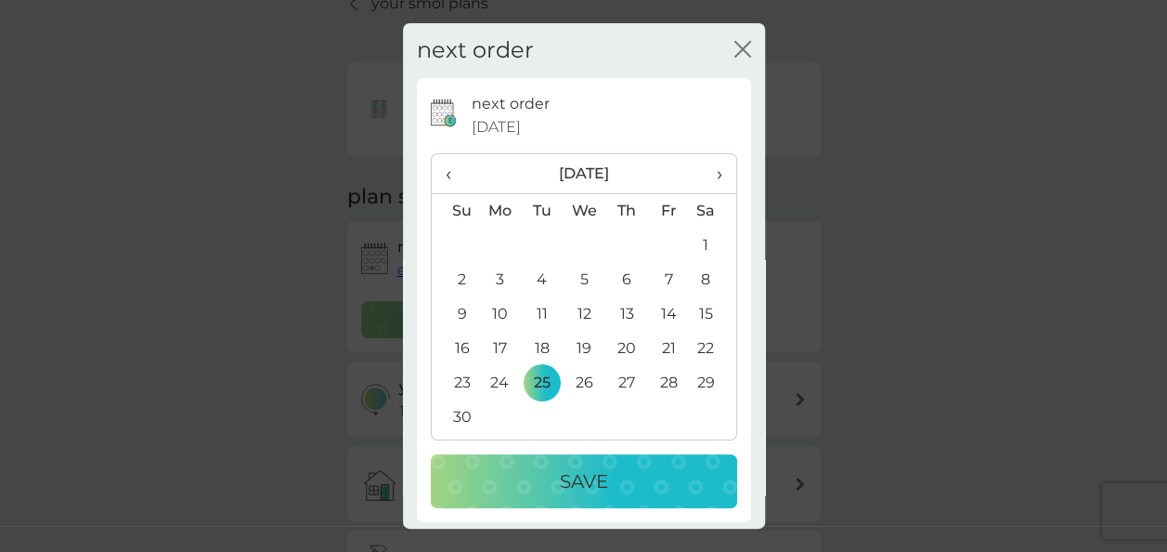
click at [577, 379] on td "26" at bounding box center [584, 383] width 43 height 34
click at [579, 488] on p "Save" at bounding box center [584, 481] width 48 height 30
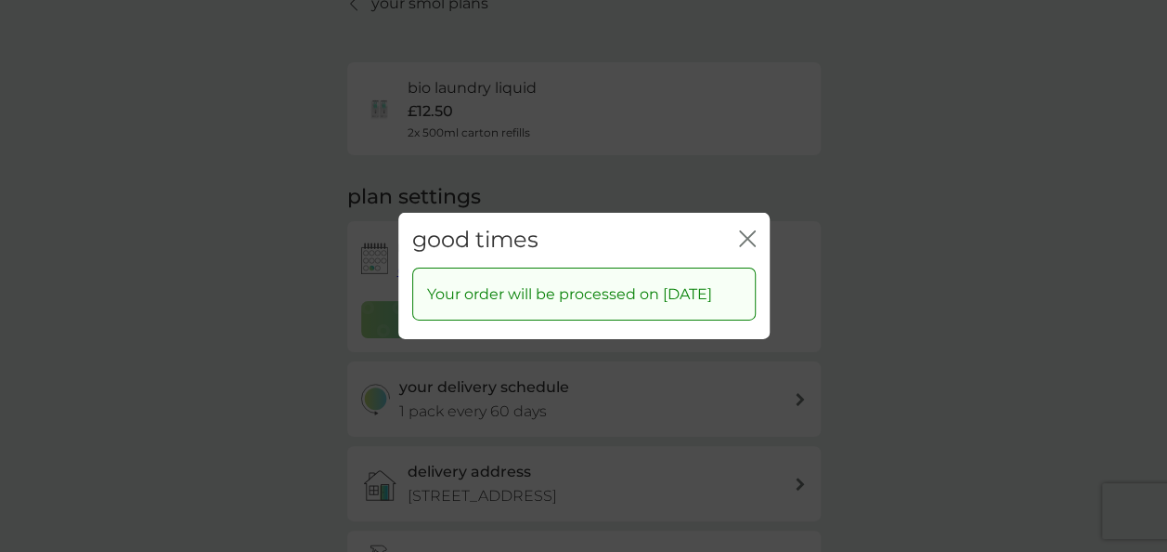
click at [753, 227] on div "close" at bounding box center [747, 240] width 17 height 27
click at [744, 230] on icon "close" at bounding box center [747, 238] width 17 height 17
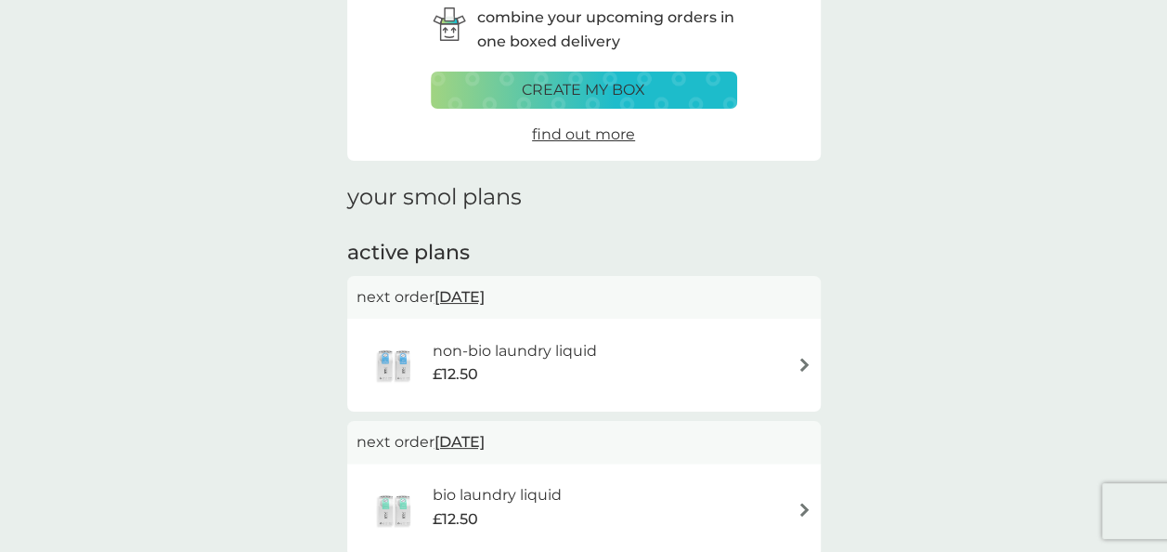
scroll to position [279, 0]
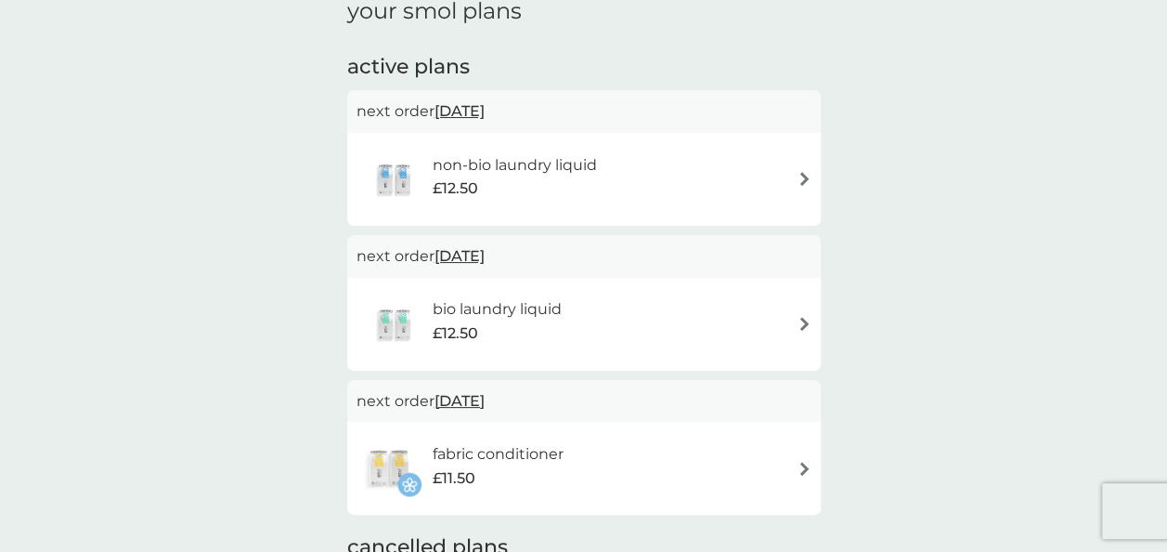
click at [748, 179] on div "non-bio laundry liquid £12.50" at bounding box center [584, 179] width 455 height 65
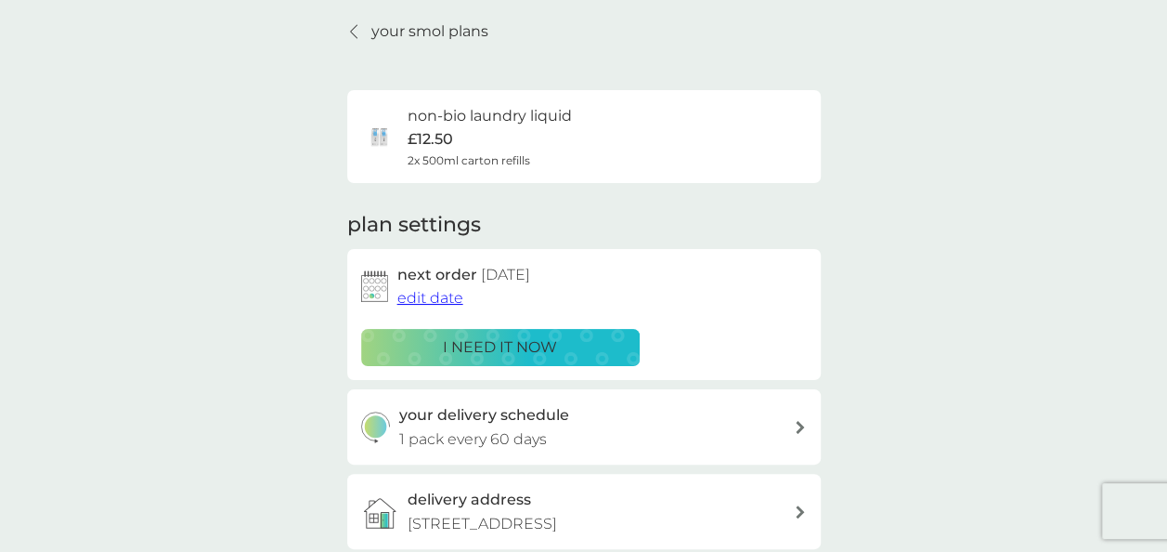
scroll to position [93, 0]
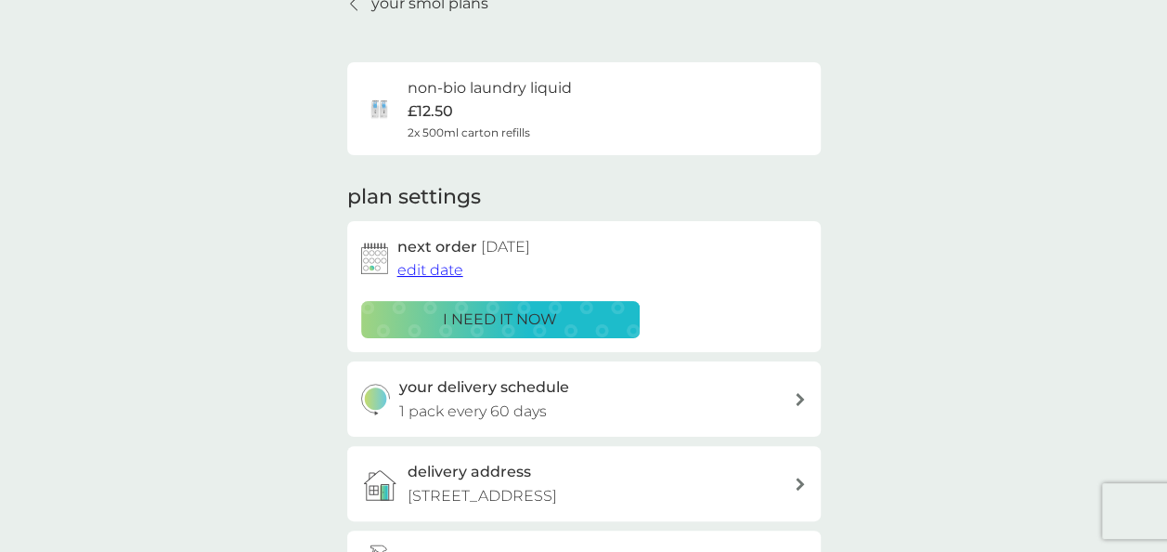
click at [436, 277] on span "edit date" at bounding box center [430, 270] width 66 height 18
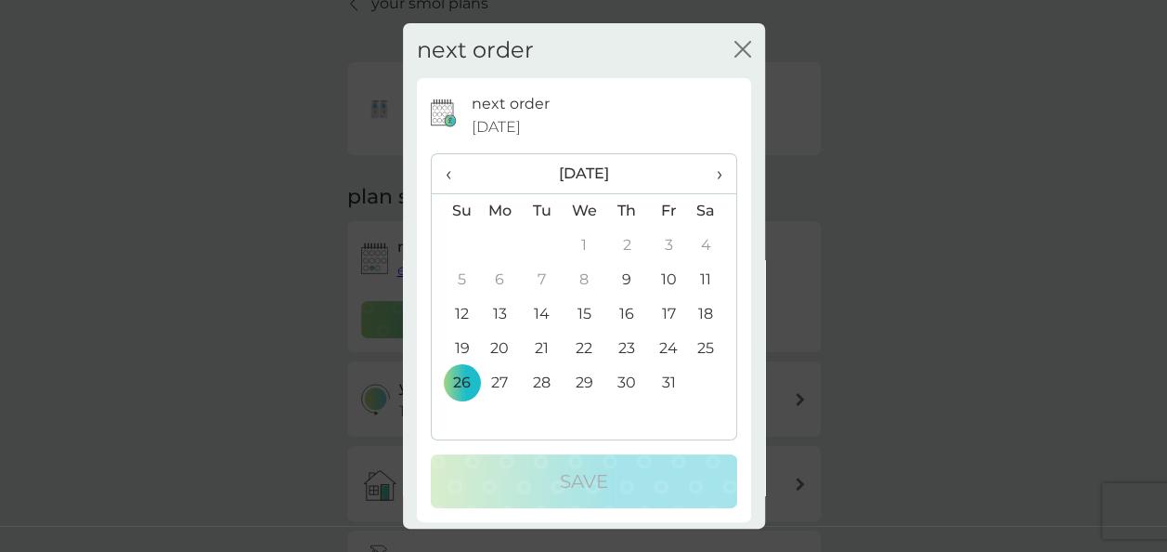
click at [703, 169] on span "›" at bounding box center [712, 173] width 19 height 39
click at [576, 382] on td "26" at bounding box center [584, 383] width 43 height 34
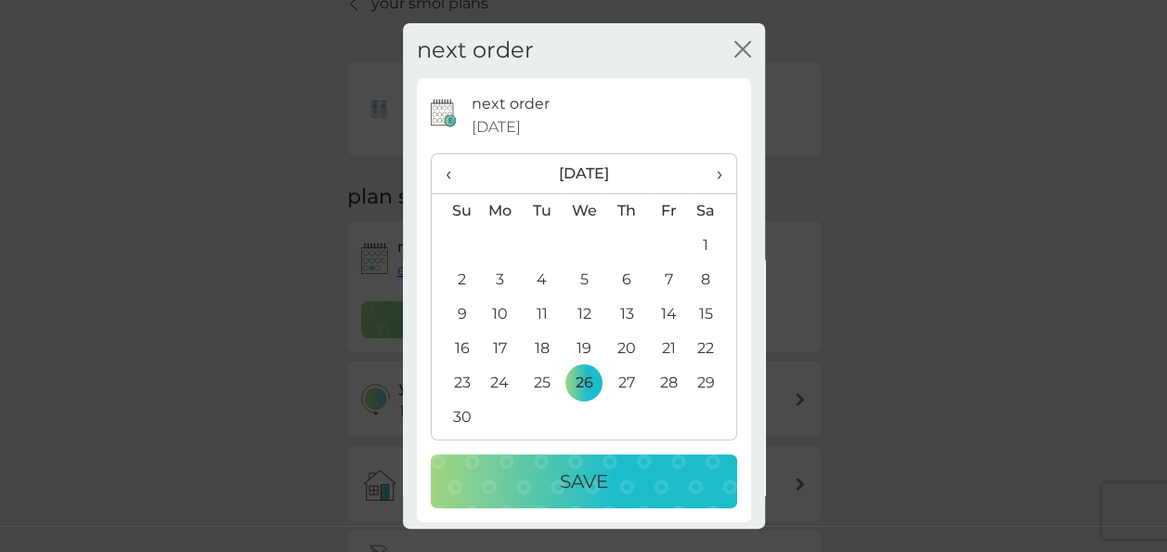
click at [613, 487] on div "Save" at bounding box center [583, 481] width 269 height 30
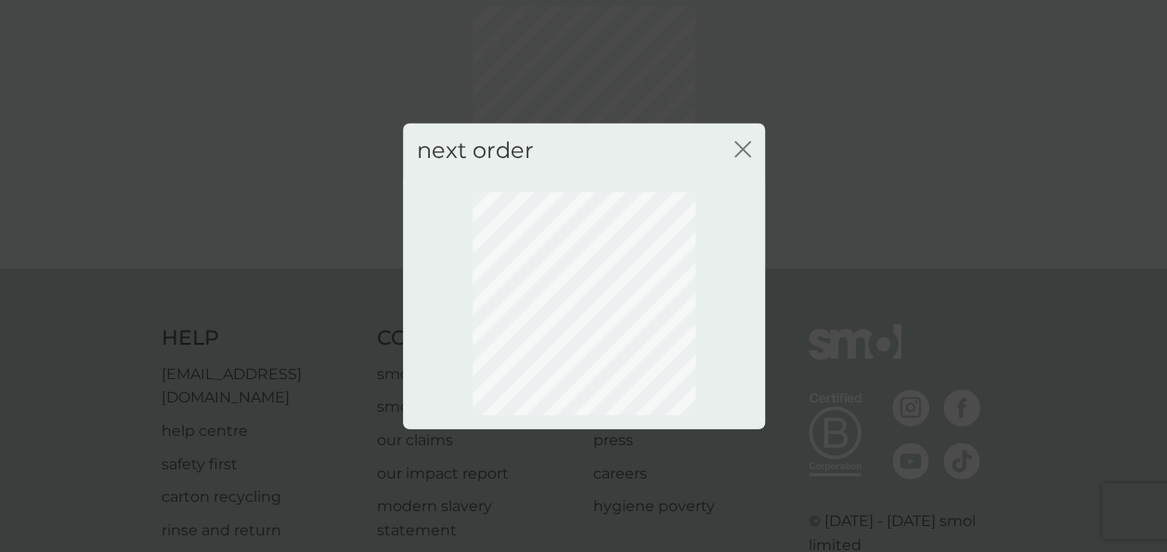
click at [743, 150] on icon "close" at bounding box center [746, 149] width 7 height 15
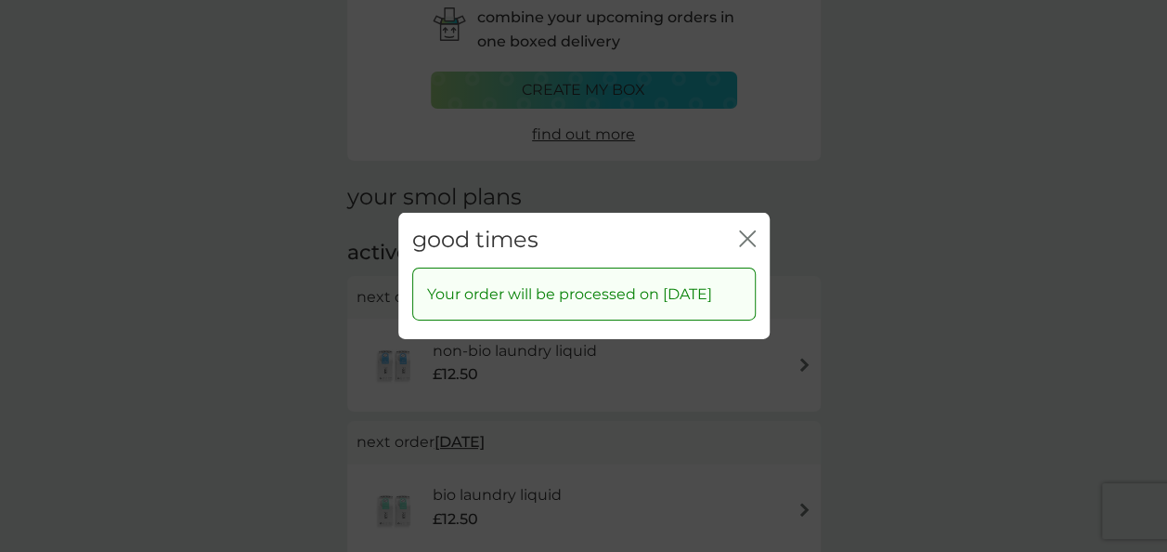
scroll to position [227, 0]
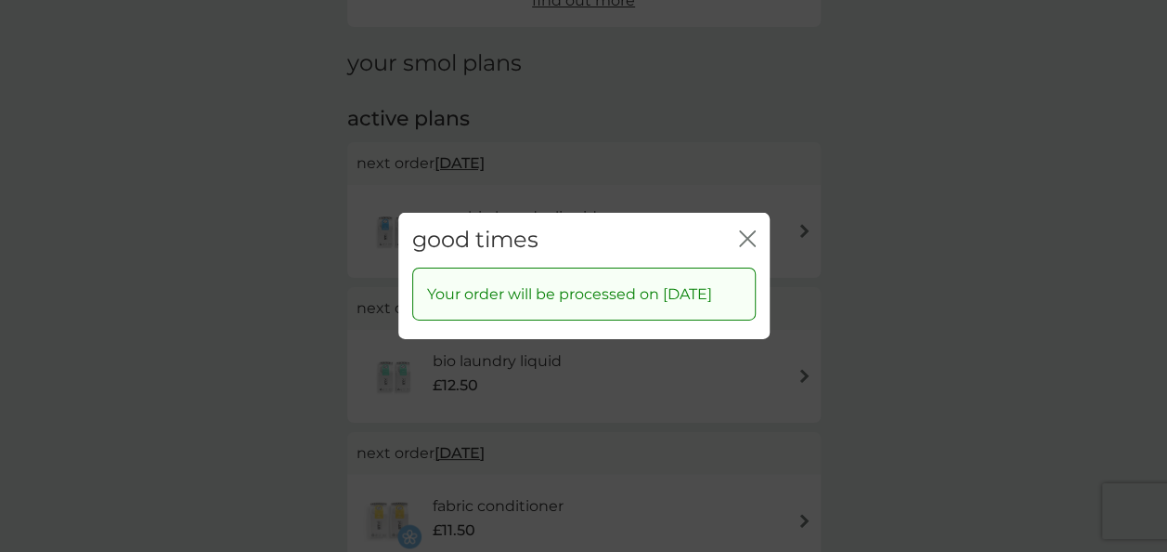
click at [743, 230] on icon "close" at bounding box center [747, 238] width 17 height 17
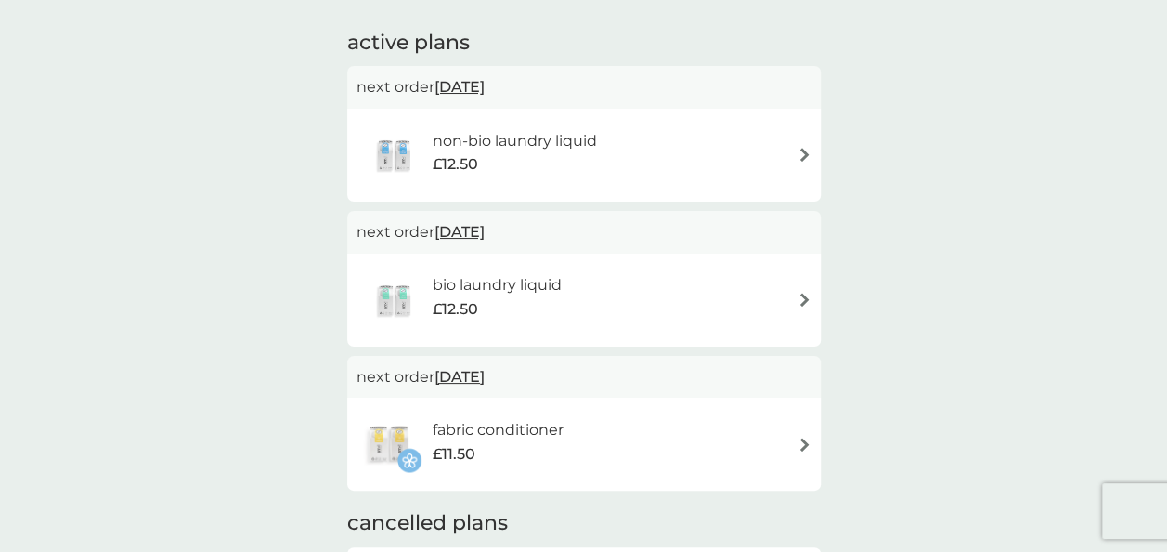
scroll to position [319, 0]
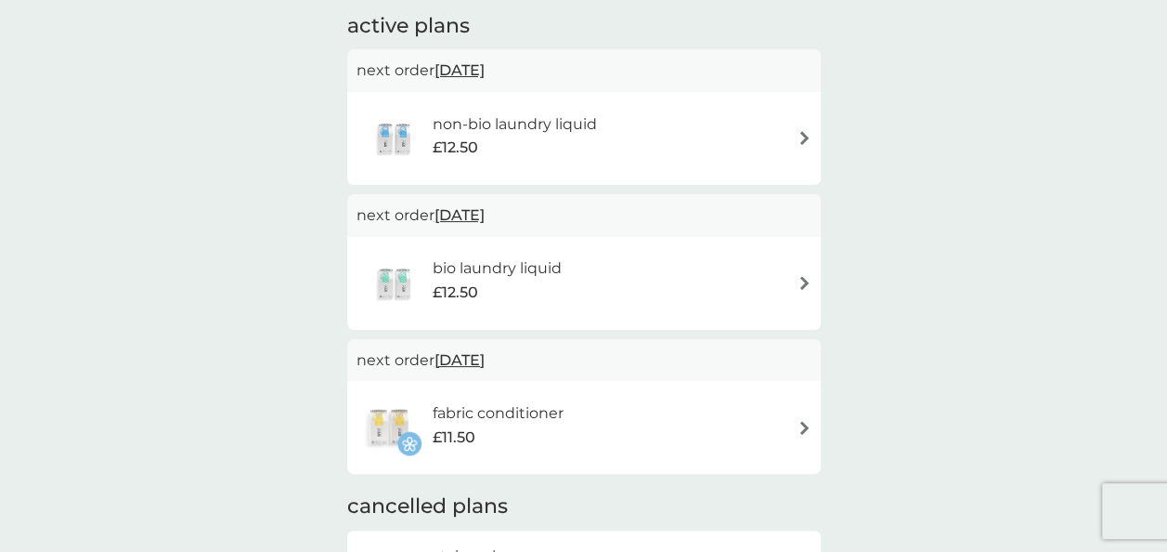
click at [500, 416] on h6 "fabric conditioner" at bounding box center [497, 413] width 131 height 24
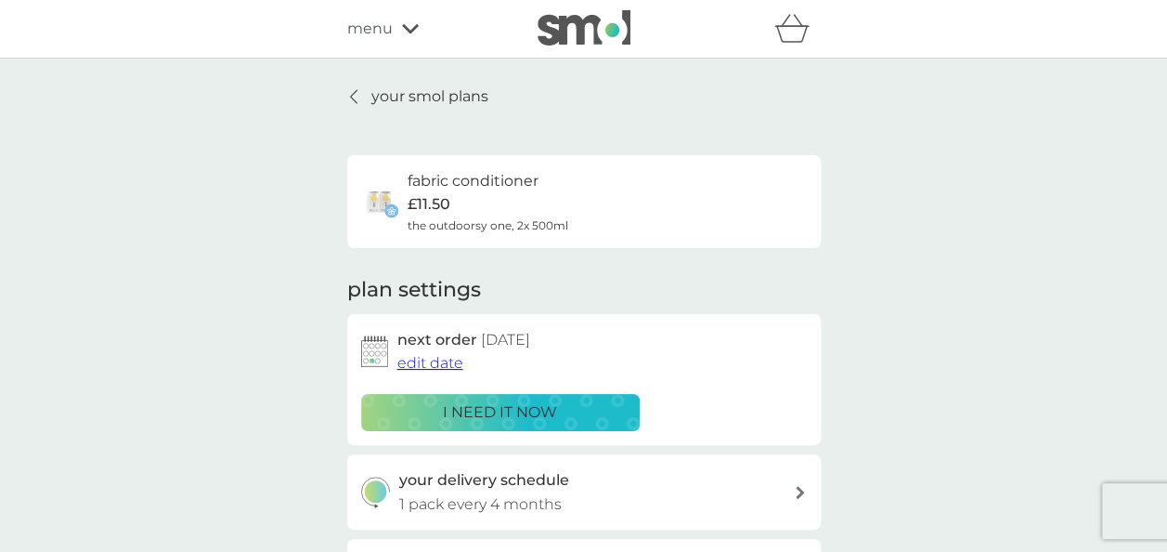
click at [436, 361] on span "edit date" at bounding box center [430, 363] width 66 height 18
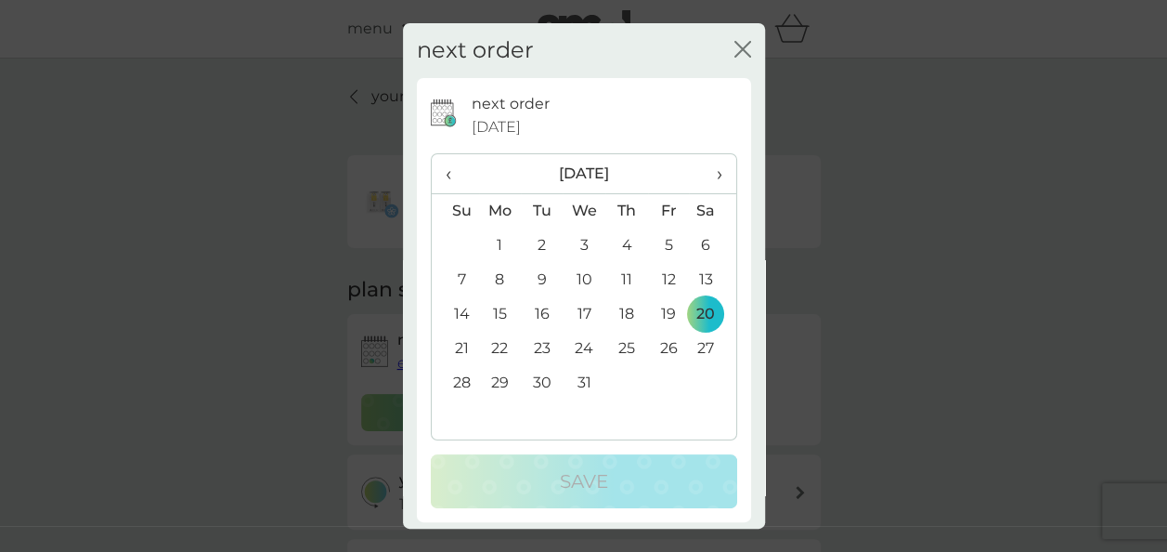
click at [446, 175] on span "‹" at bounding box center [456, 173] width 20 height 39
click at [568, 381] on td "26" at bounding box center [584, 383] width 43 height 34
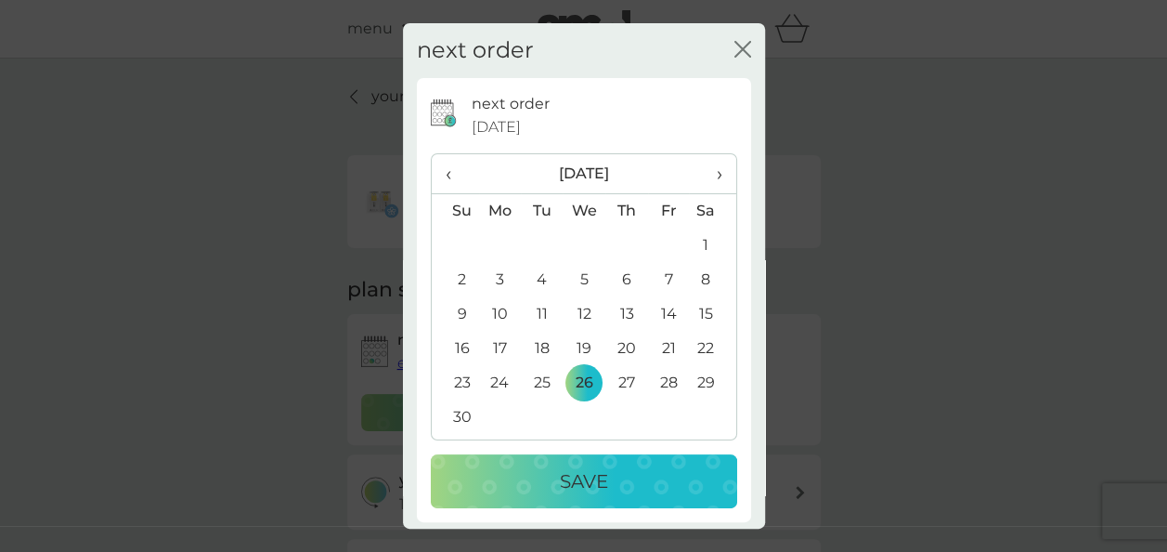
click at [611, 482] on div "Save" at bounding box center [583, 481] width 269 height 30
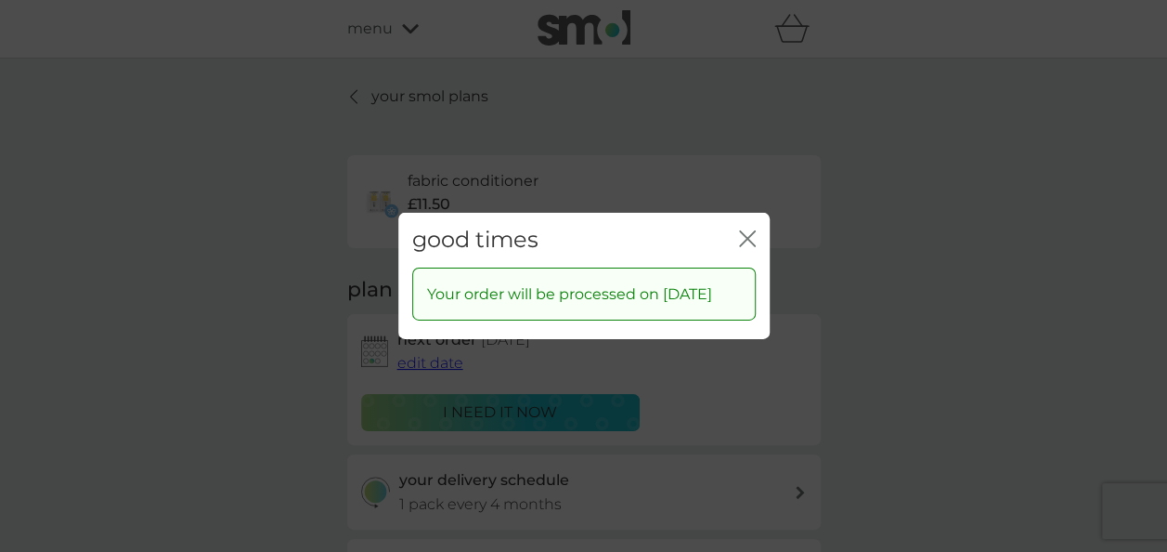
click at [743, 232] on icon "close" at bounding box center [747, 238] width 17 height 17
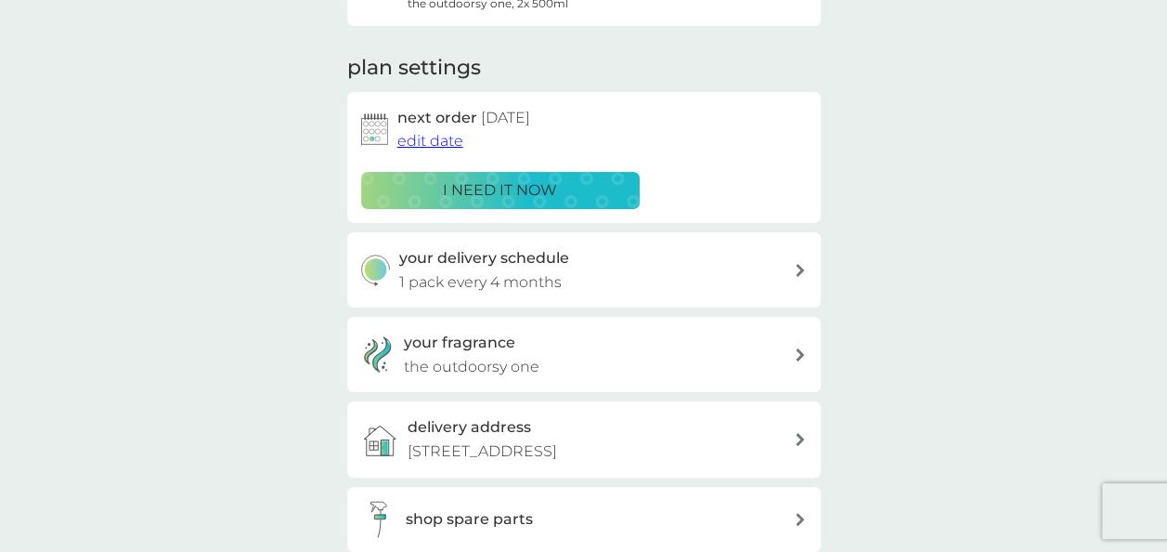
scroll to position [279, 0]
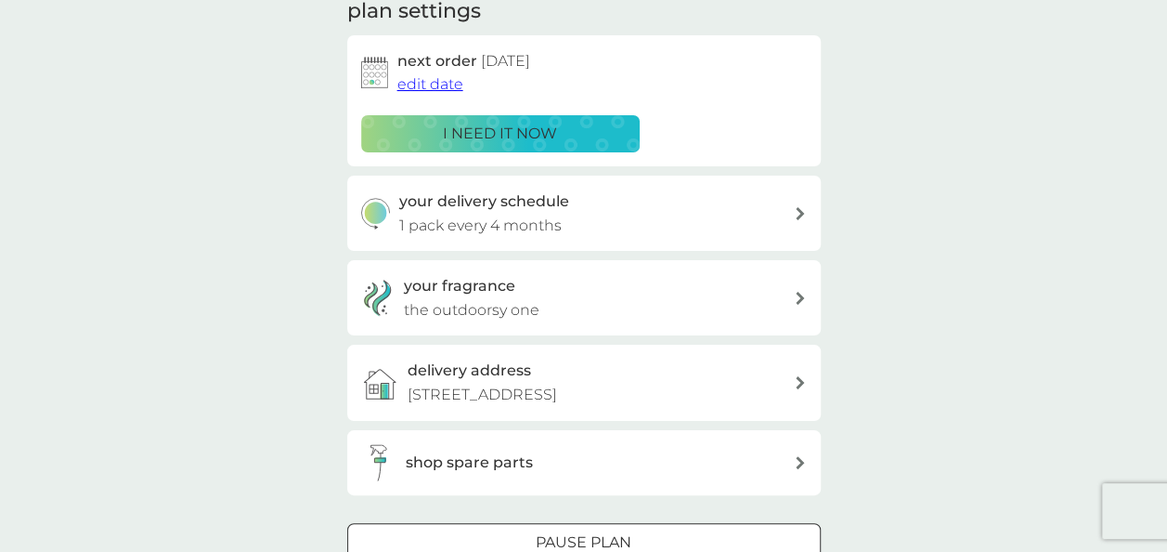
click at [553, 311] on div "your fragrance the outdoorsy one" at bounding box center [599, 297] width 390 height 47
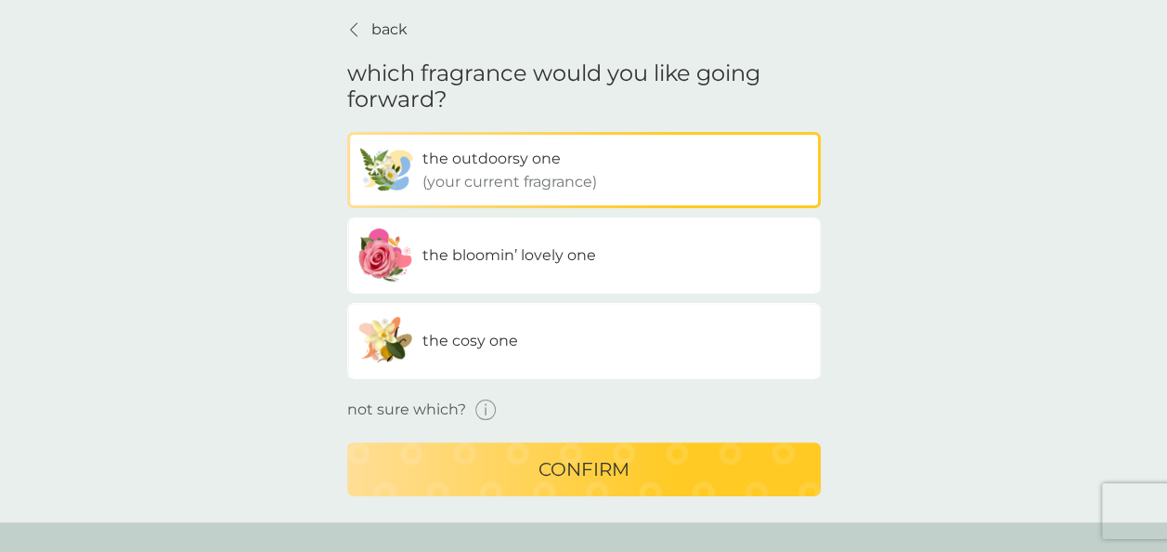
scroll to position [93, 0]
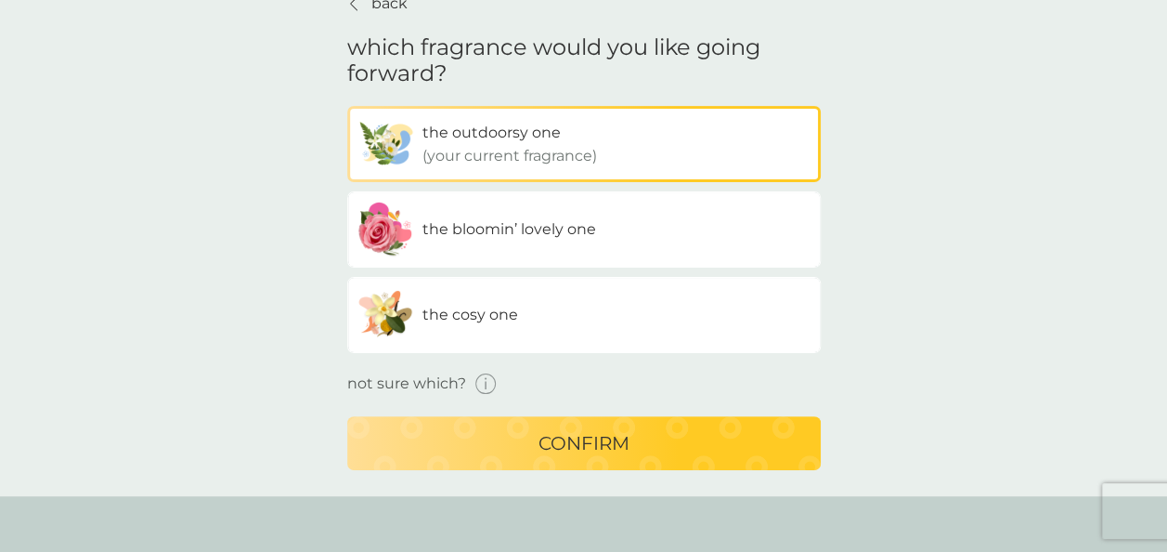
click at [483, 383] on icon "button" at bounding box center [485, 383] width 21 height 21
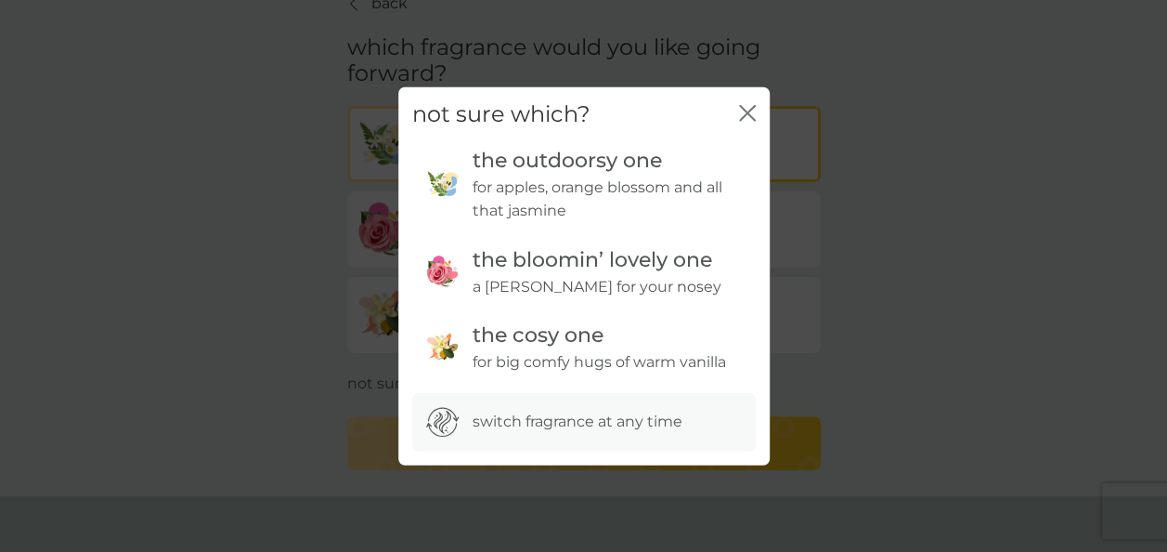
click at [743, 106] on icon "close" at bounding box center [747, 113] width 17 height 17
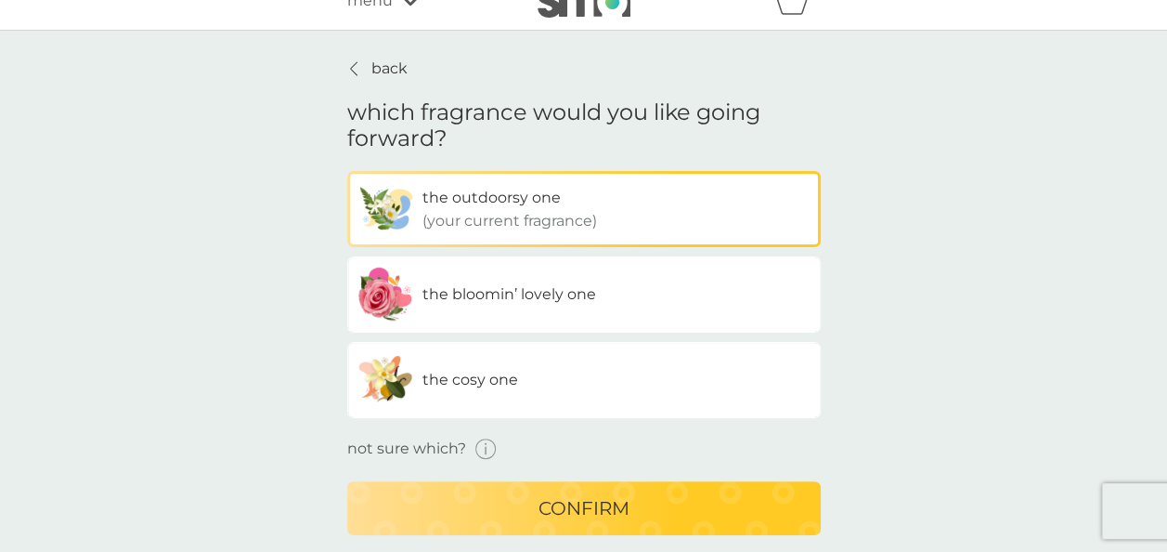
scroll to position [0, 0]
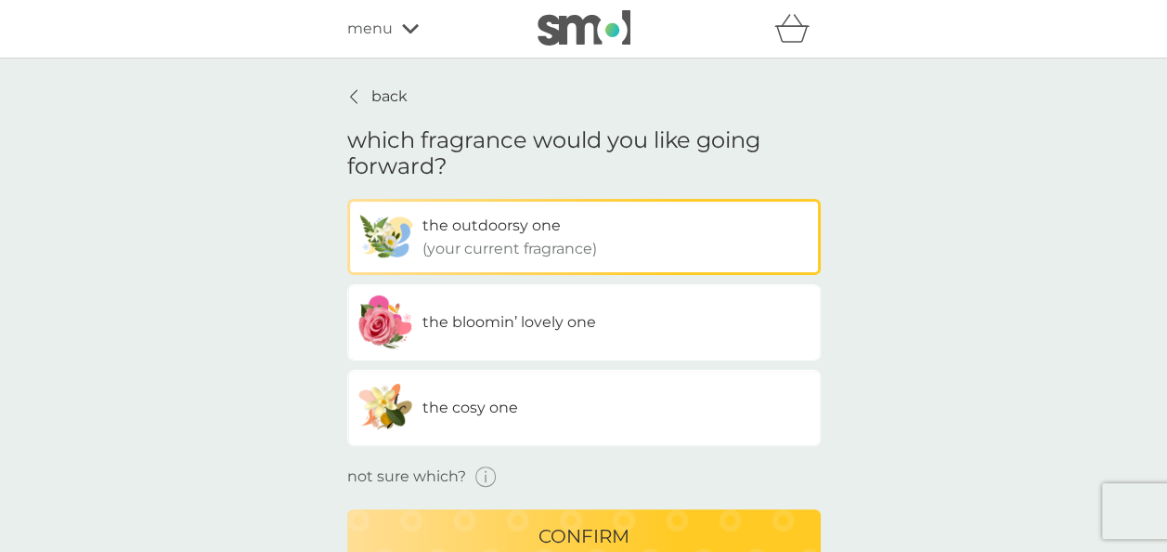
click at [381, 88] on p "back" at bounding box center [389, 97] width 36 height 24
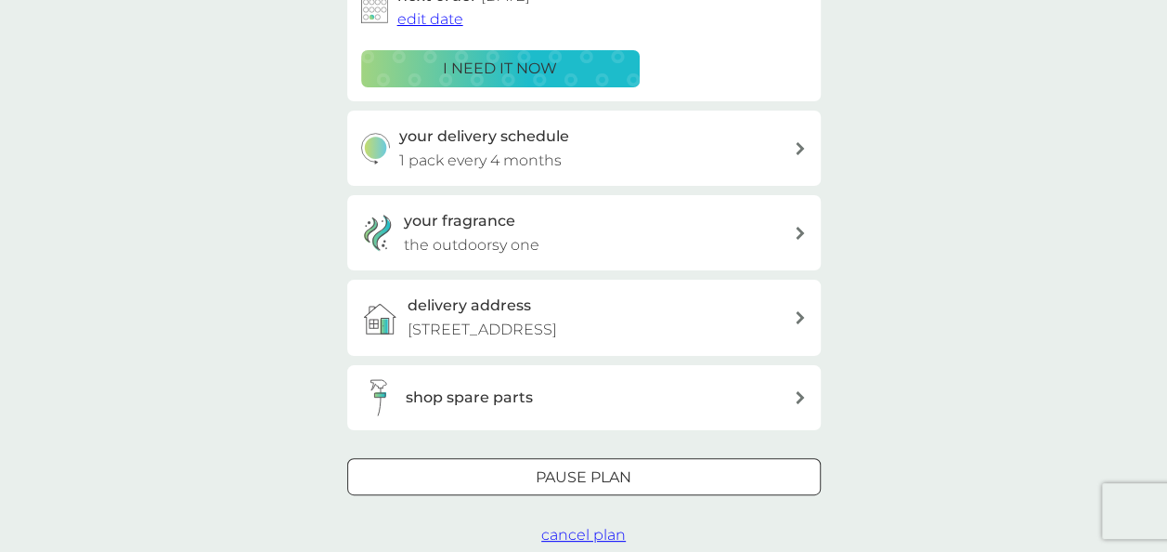
scroll to position [371, 0]
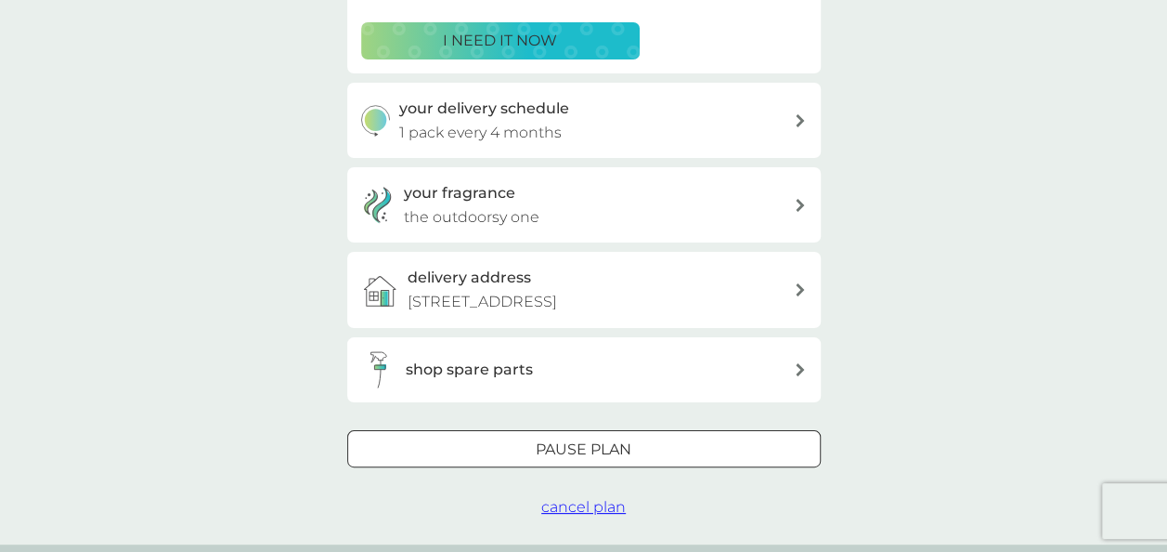
click at [545, 377] on div "shop spare parts" at bounding box center [600, 370] width 388 height 24
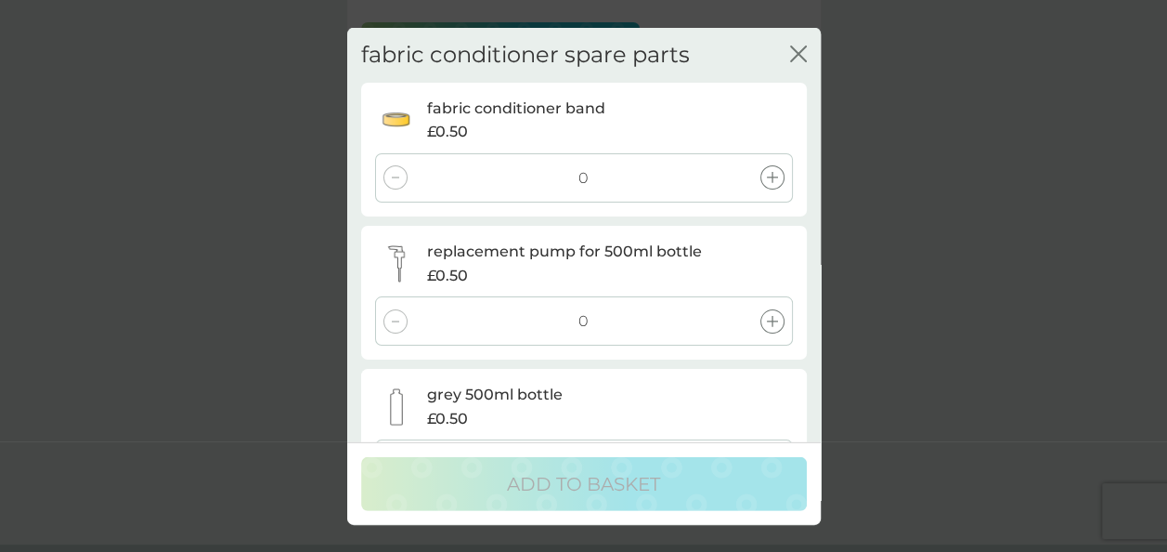
scroll to position [0, 0]
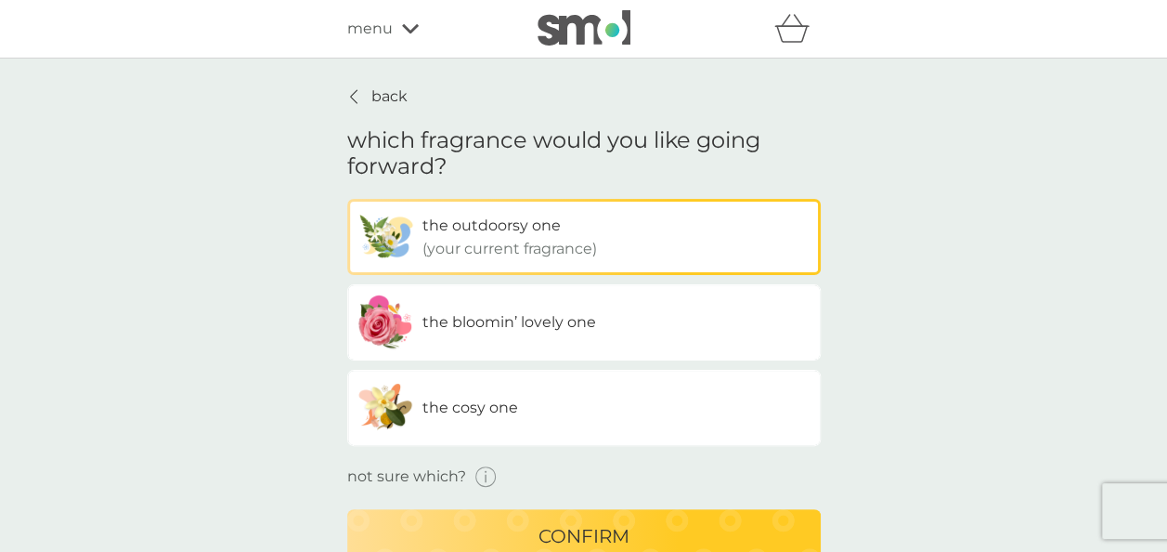
click at [786, 29] on icon "basket" at bounding box center [791, 28] width 35 height 29
